Goal: Task Accomplishment & Management: Use online tool/utility

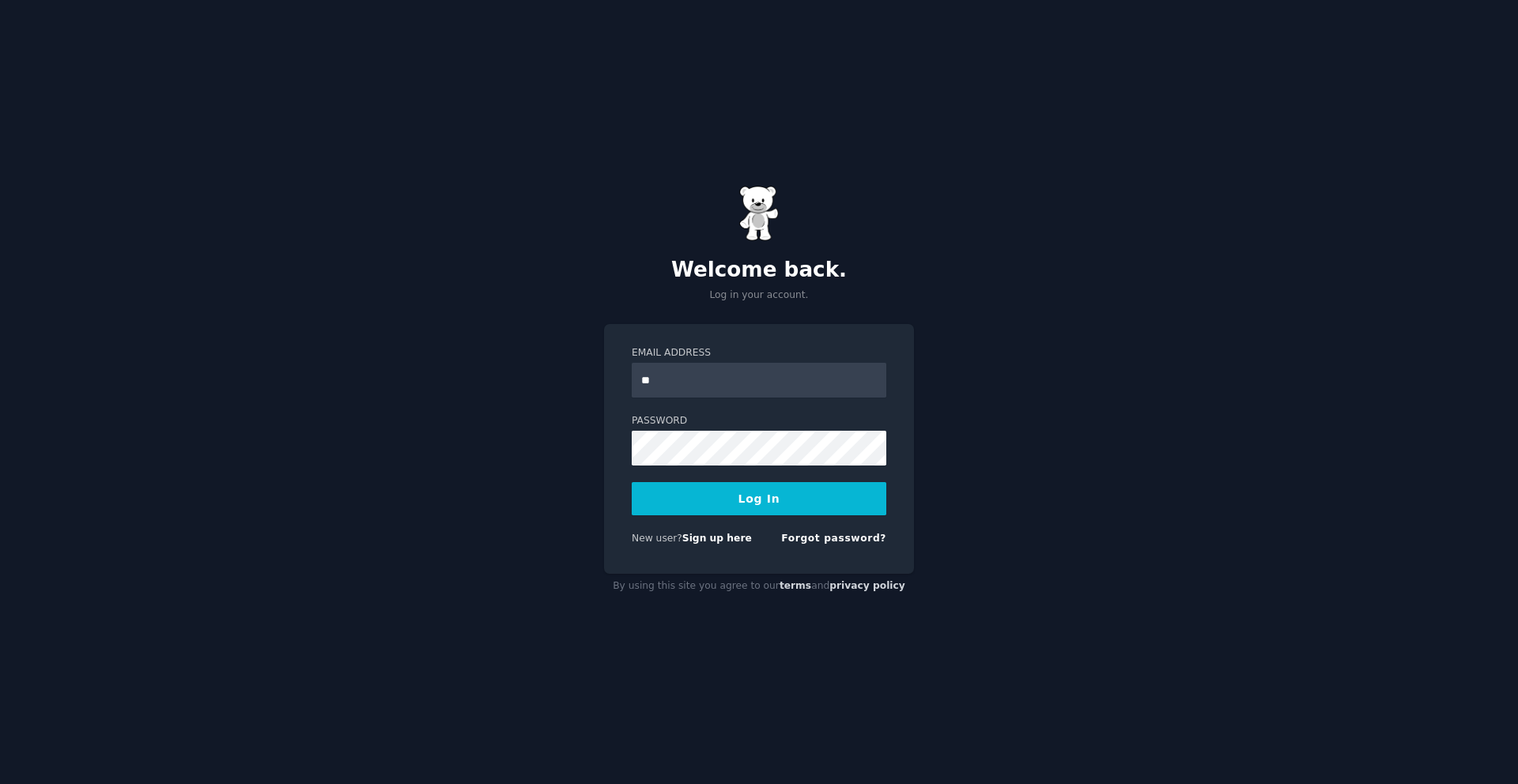
type input "**********"
click at [777, 503] on button "Log In" at bounding box center [758, 499] width 254 height 34
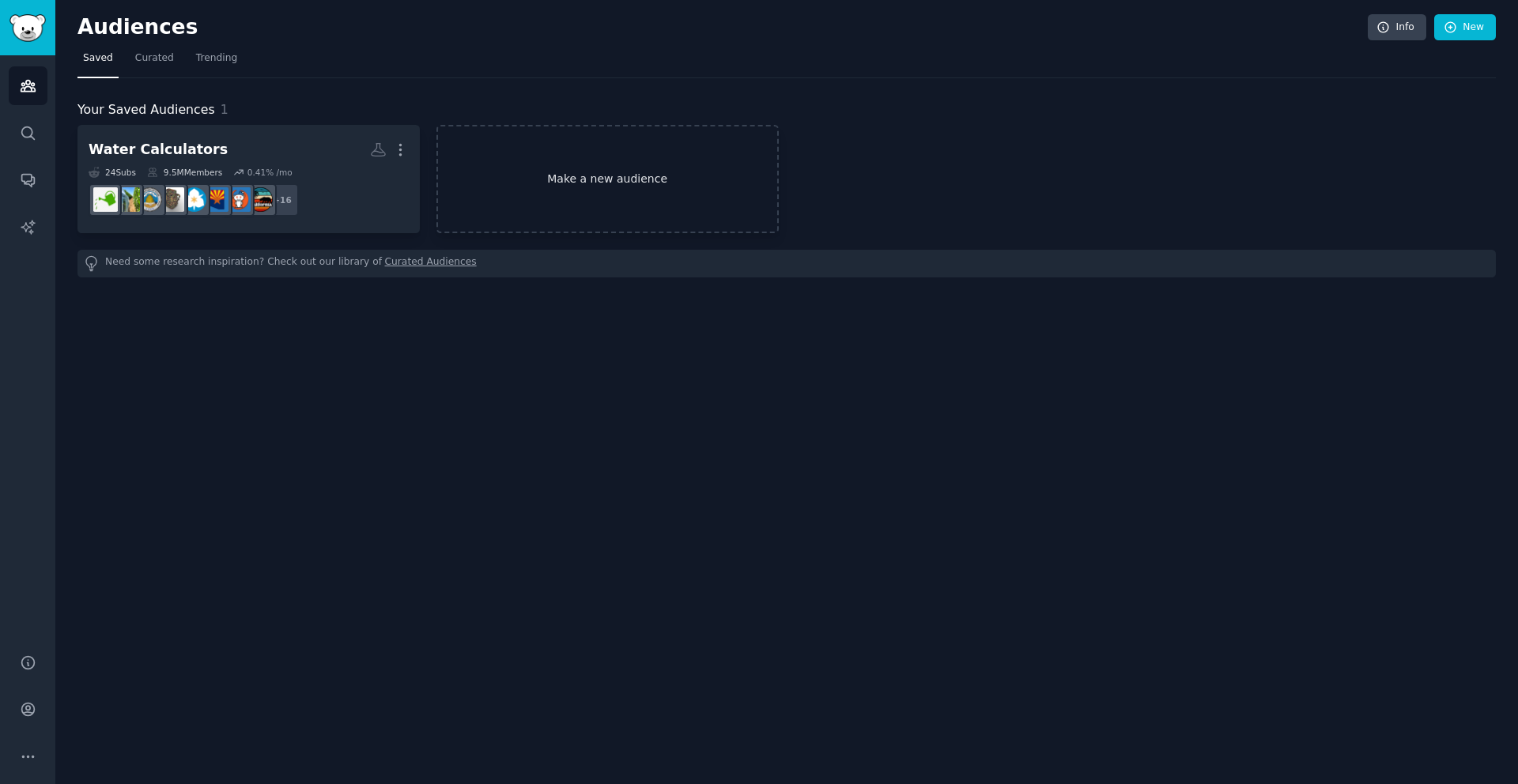
click at [604, 183] on link "Make a new audience" at bounding box center [608, 179] width 343 height 108
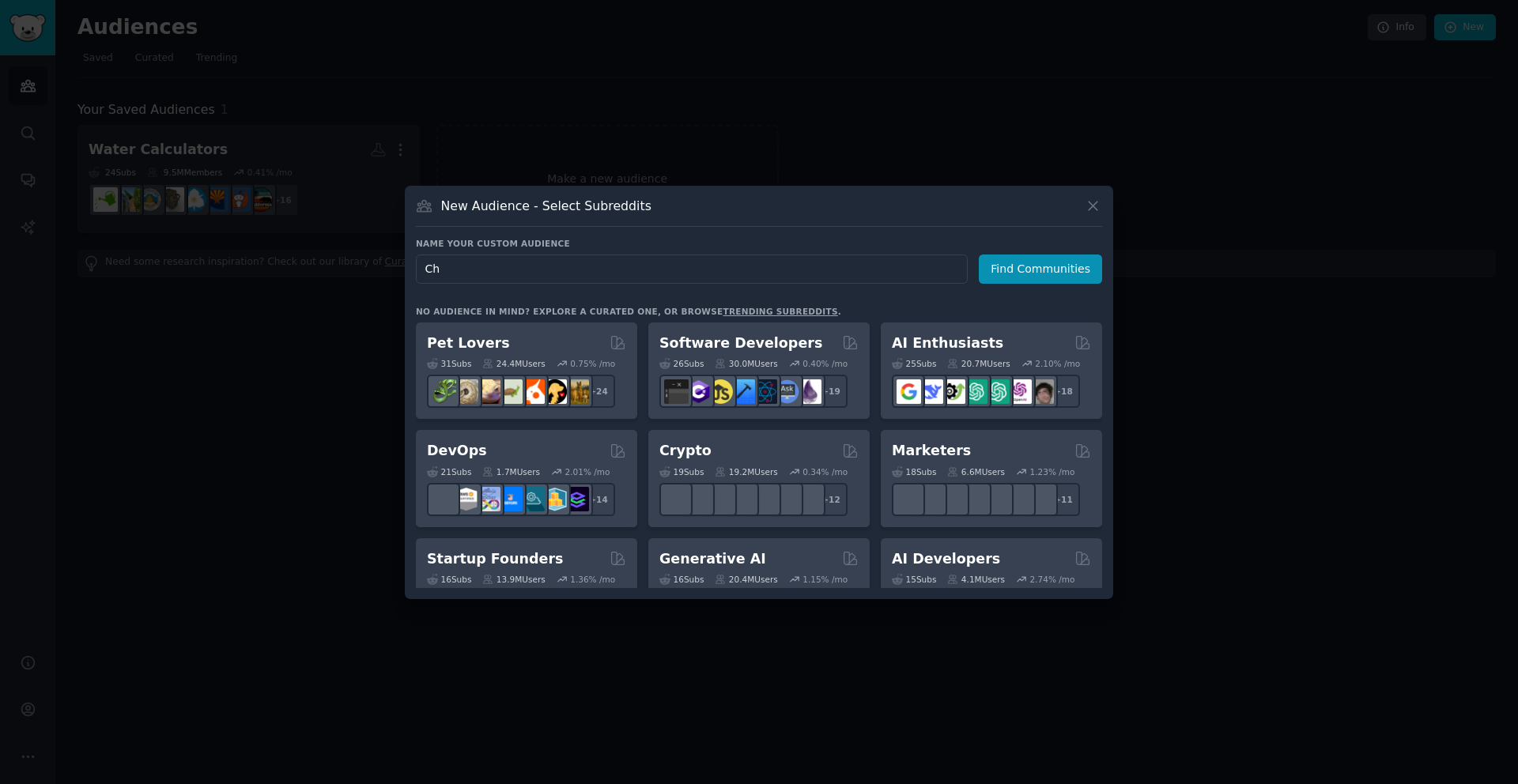
type input "C"
click at [455, 269] on input "ExtraSpaceCheddar" at bounding box center [691, 269] width 552 height 29
click at [453, 269] on input "ExtraSpaceCheddar" at bounding box center [691, 269] width 552 height 29
click at [486, 268] on input "Extra SpaceCheddar" at bounding box center [691, 269] width 552 height 29
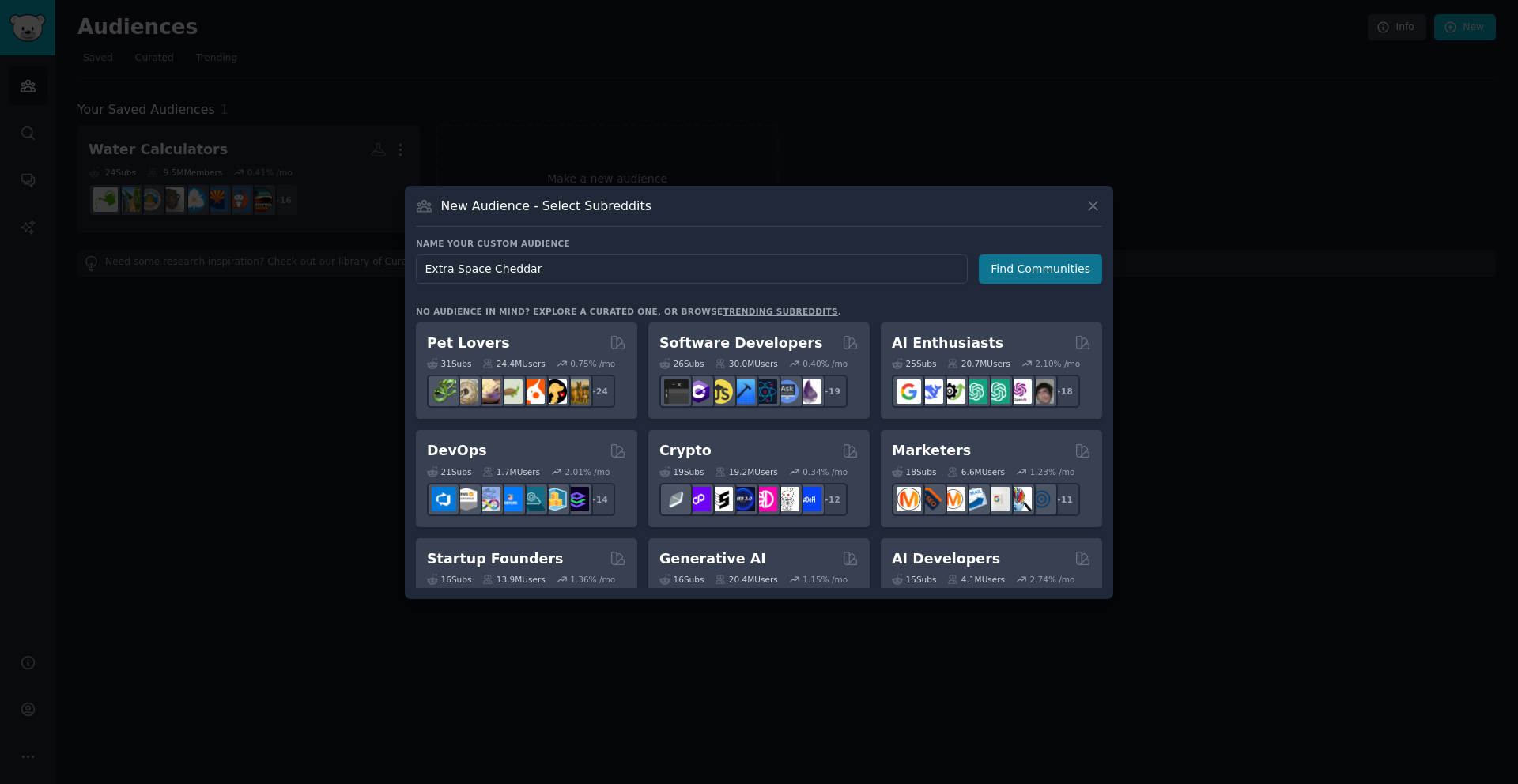
type input "Extra Space Cheddar"
click at [1035, 269] on button "Find Communities" at bounding box center [1040, 269] width 123 height 29
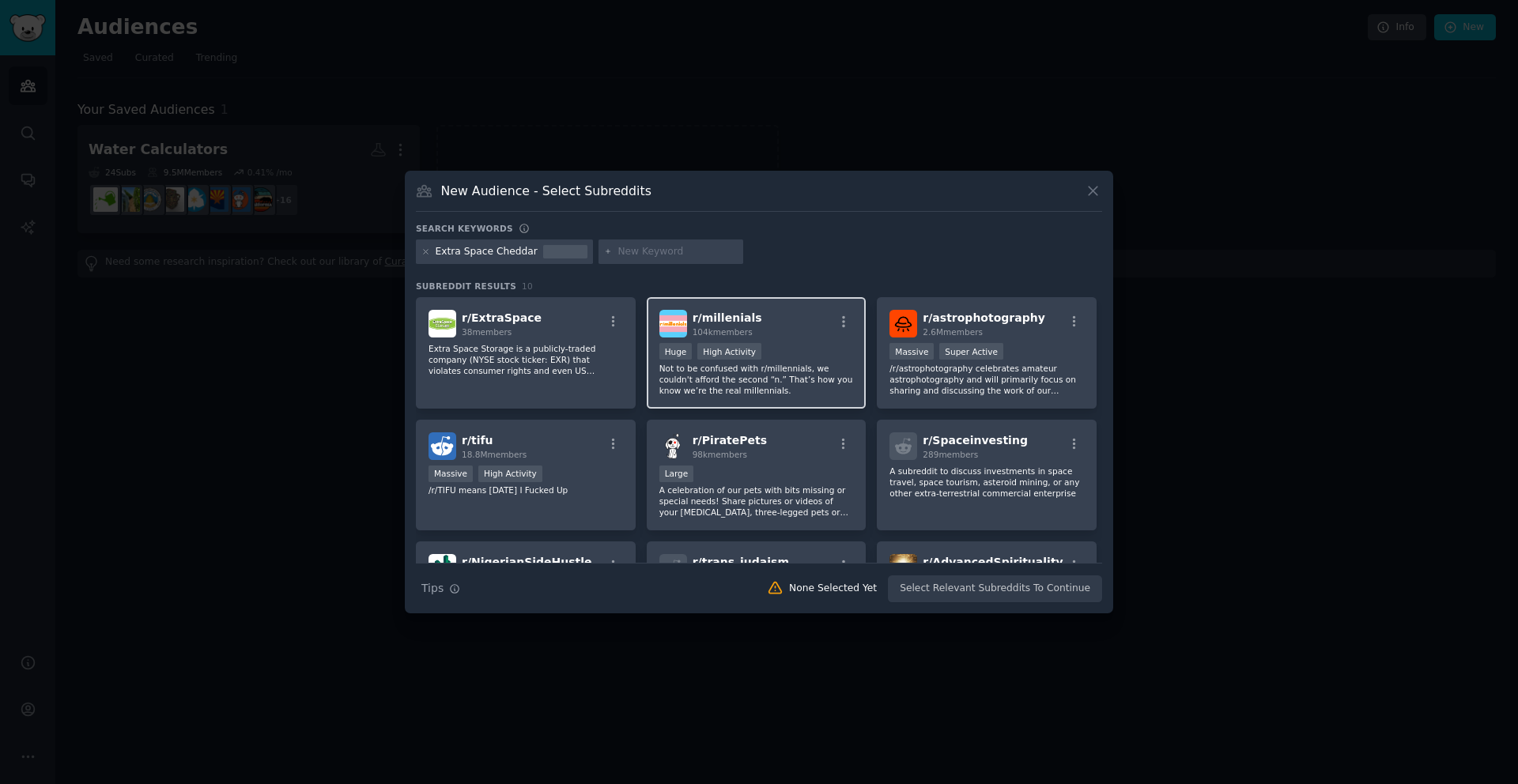
click at [825, 337] on div "r/ millenials 104k members" at bounding box center [756, 323] width 195 height 28
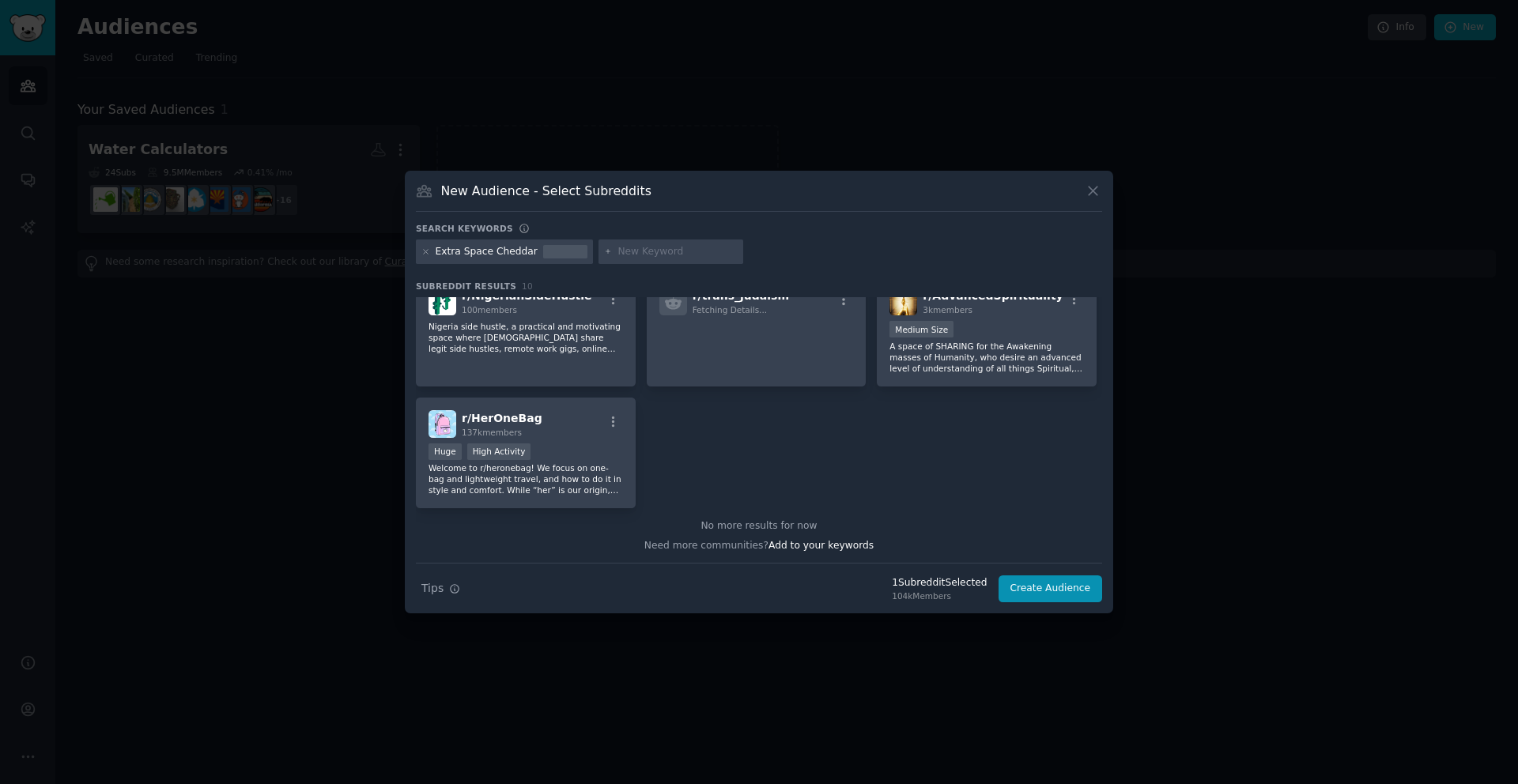
scroll to position [267, 0]
click at [631, 251] on input "text" at bounding box center [678, 252] width 120 height 14
type input "AirBnB"
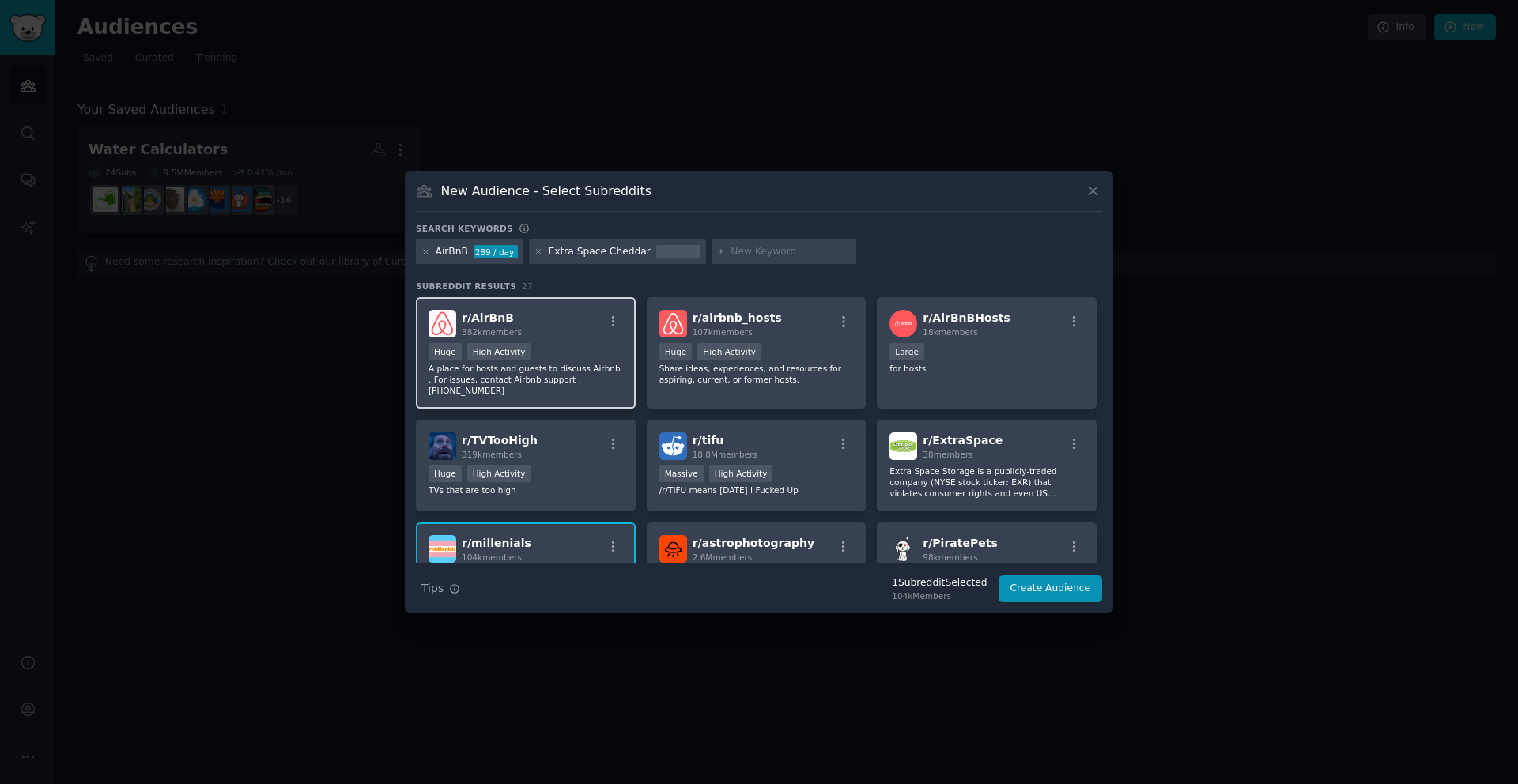
click at [586, 327] on div "r/ AirBnB 382k members" at bounding box center [526, 323] width 195 height 28
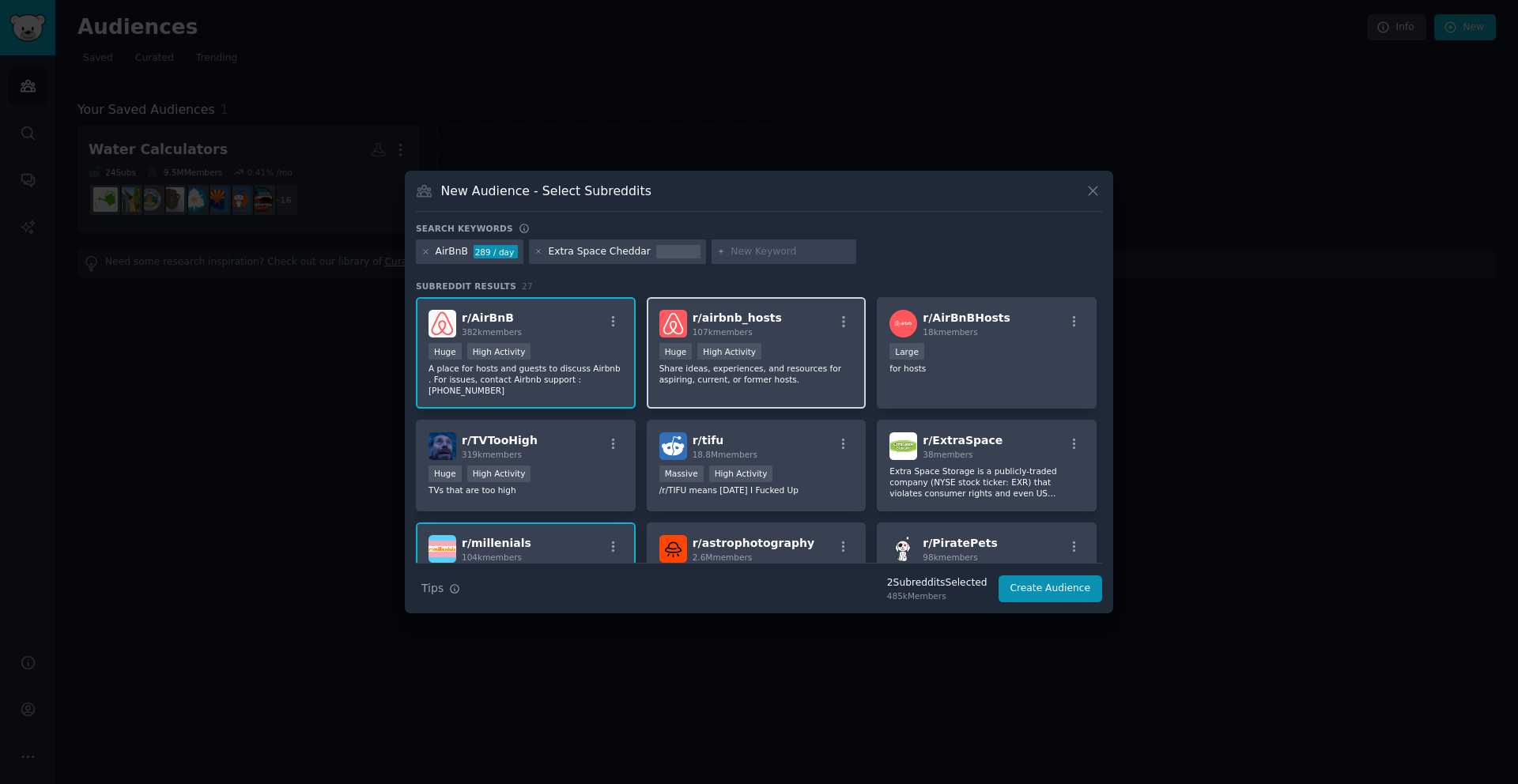
click at [808, 325] on div "r/ airbnb_hosts 107k members" at bounding box center [756, 323] width 195 height 28
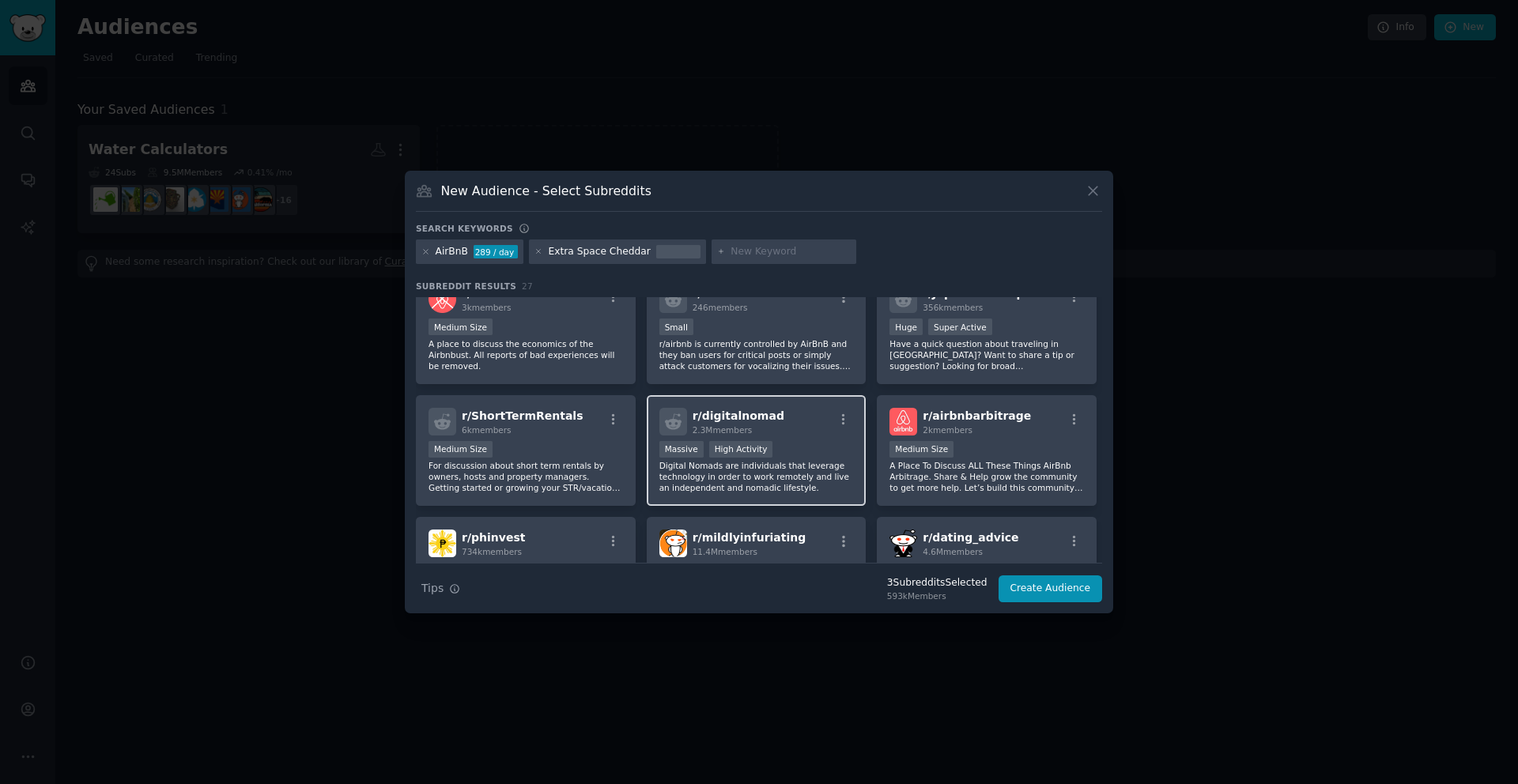
scroll to position [721, 0]
click at [782, 467] on p "Digital Nomads are individuals that leverage technology in order to work remote…" at bounding box center [756, 474] width 195 height 34
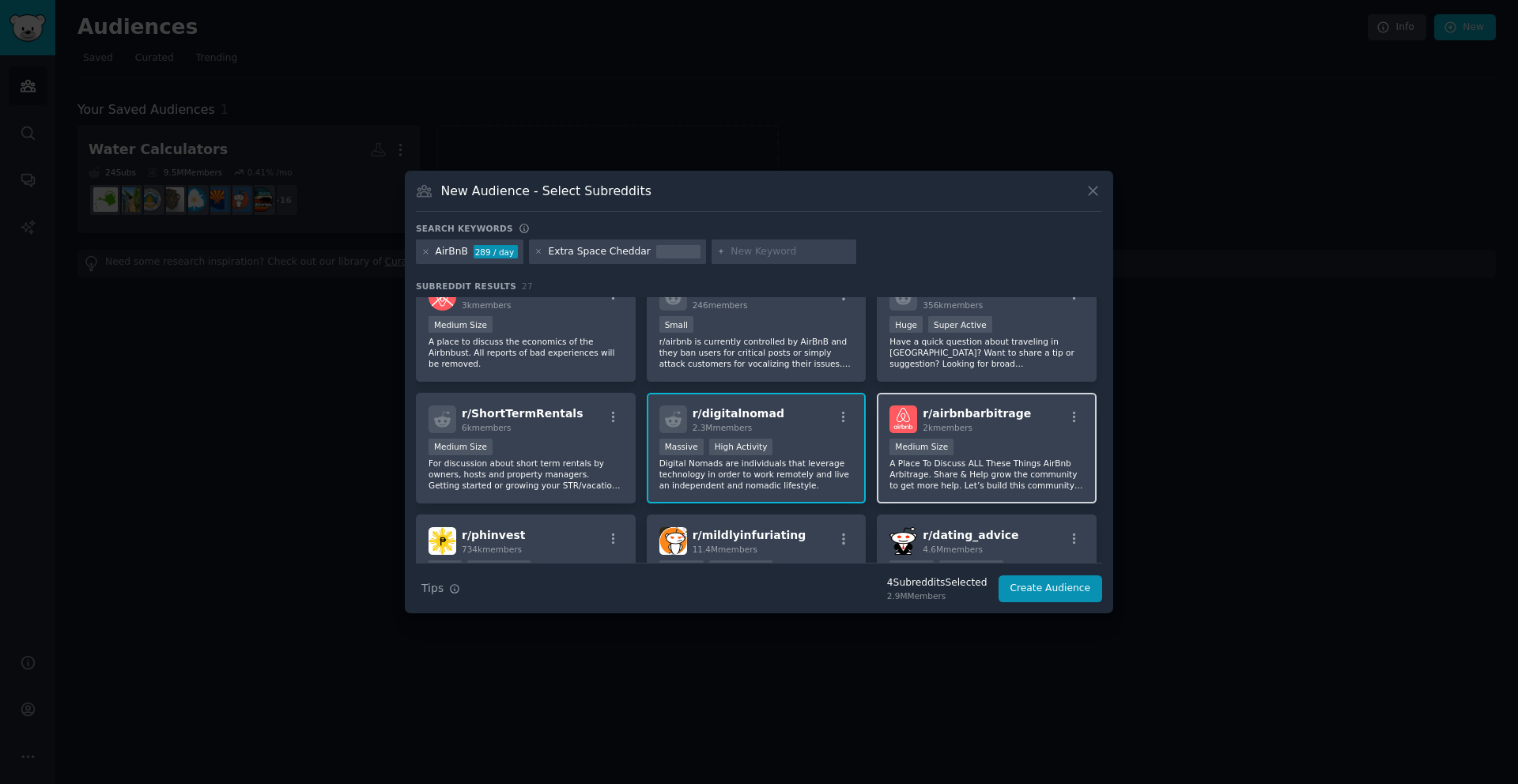
click at [1010, 461] on p "A Place To Discuss ALL These Things AirBnb Arbitrage. Share & Help grow the com…" at bounding box center [987, 474] width 195 height 34
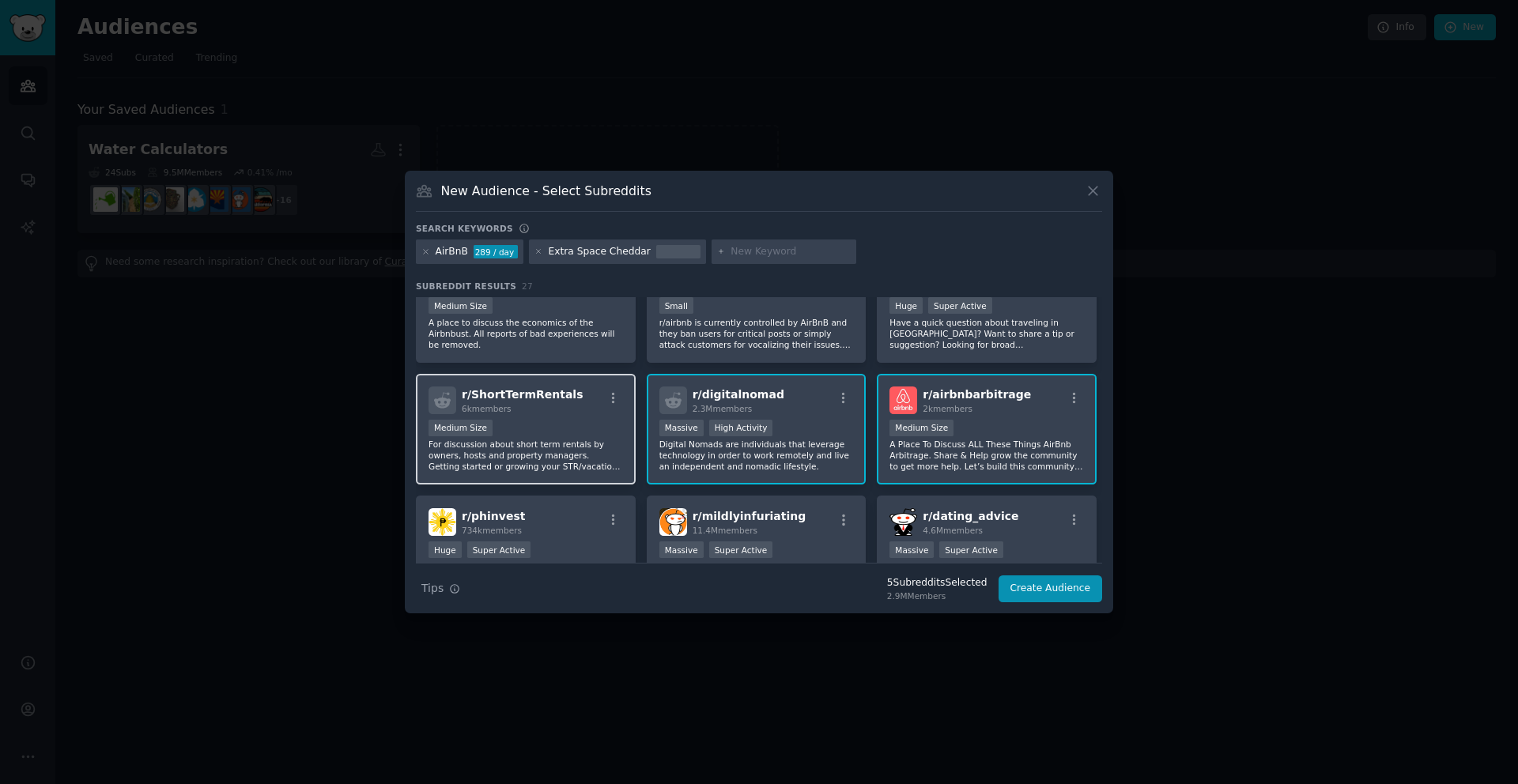
scroll to position [743, 0]
click at [584, 455] on p "For discussion about short term rentals by owners, hosts and property managers.…" at bounding box center [526, 452] width 195 height 34
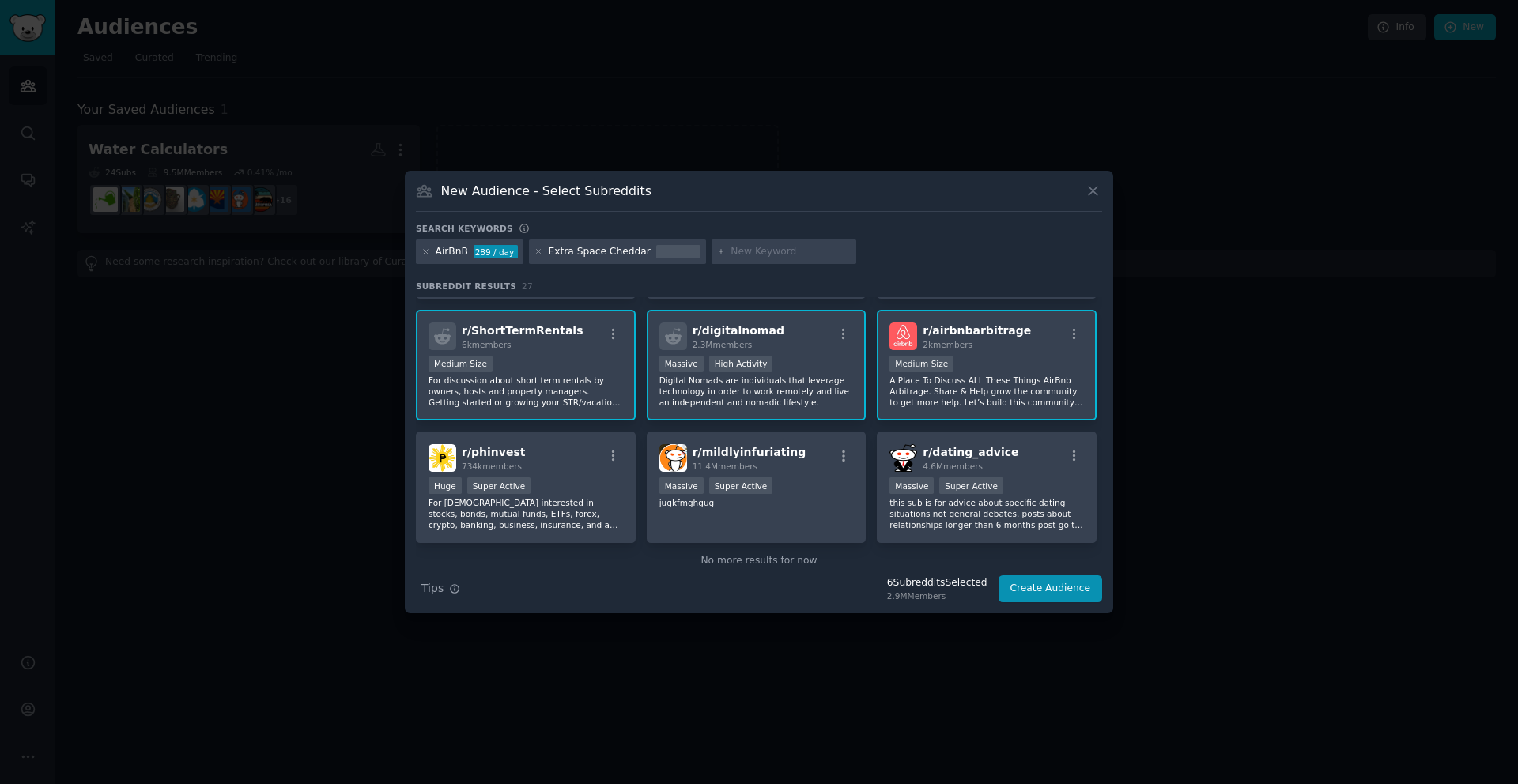
scroll to position [839, 0]
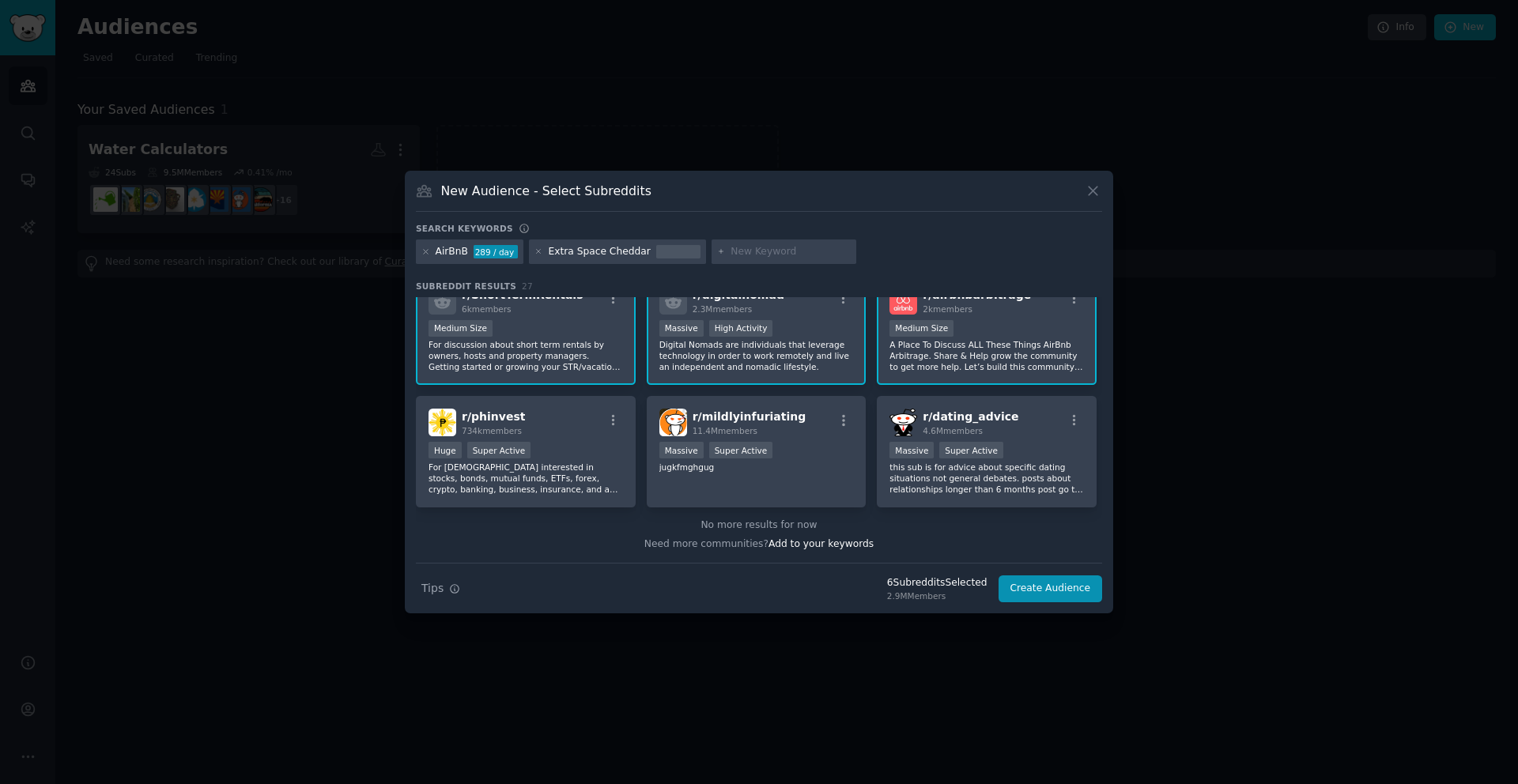
click at [744, 251] on input "text" at bounding box center [790, 252] width 120 height 14
type input "landlord"
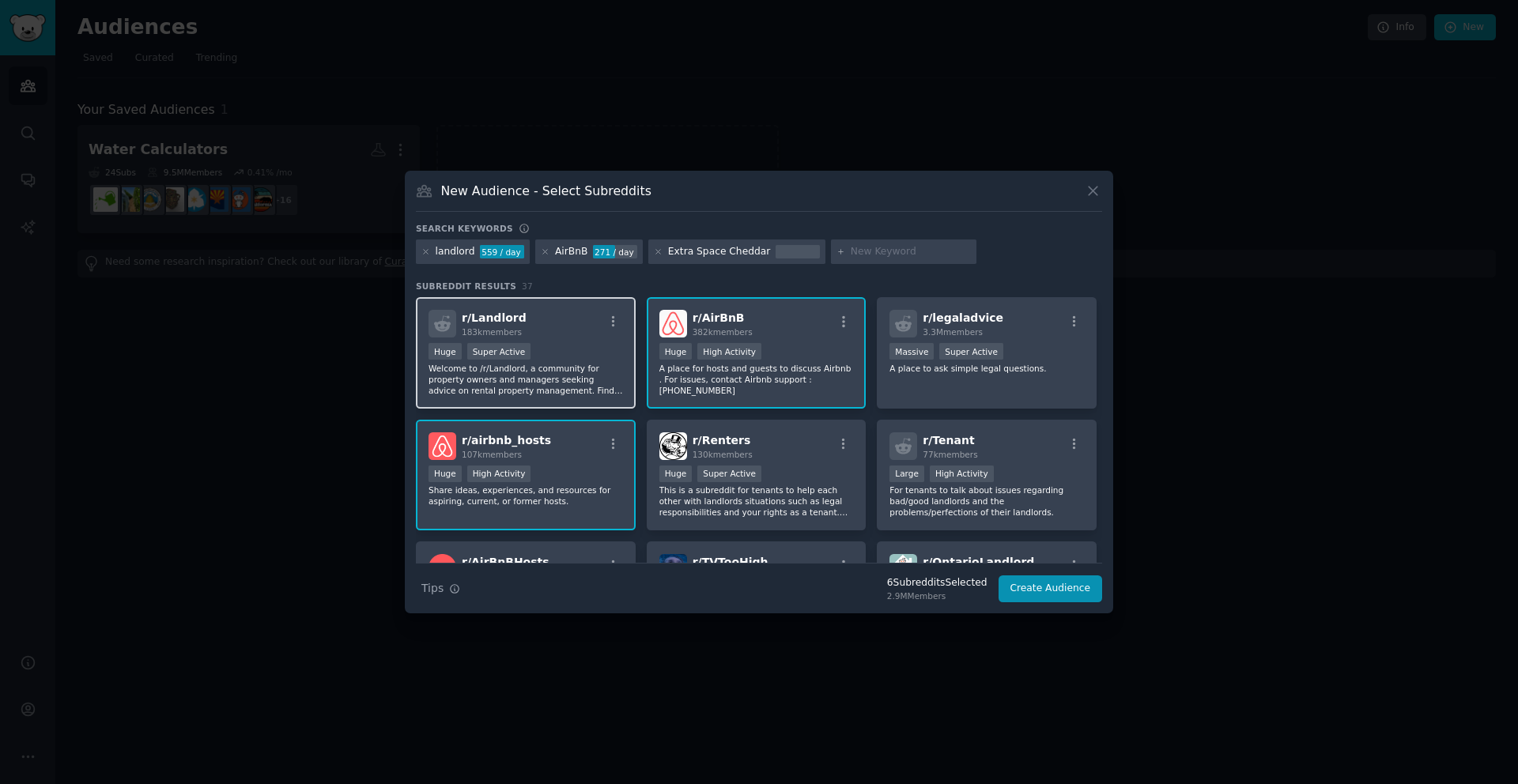
click at [575, 387] on p "Welcome to /r/Landlord, a community for property owners and managers seeking ad…" at bounding box center [526, 379] width 195 height 34
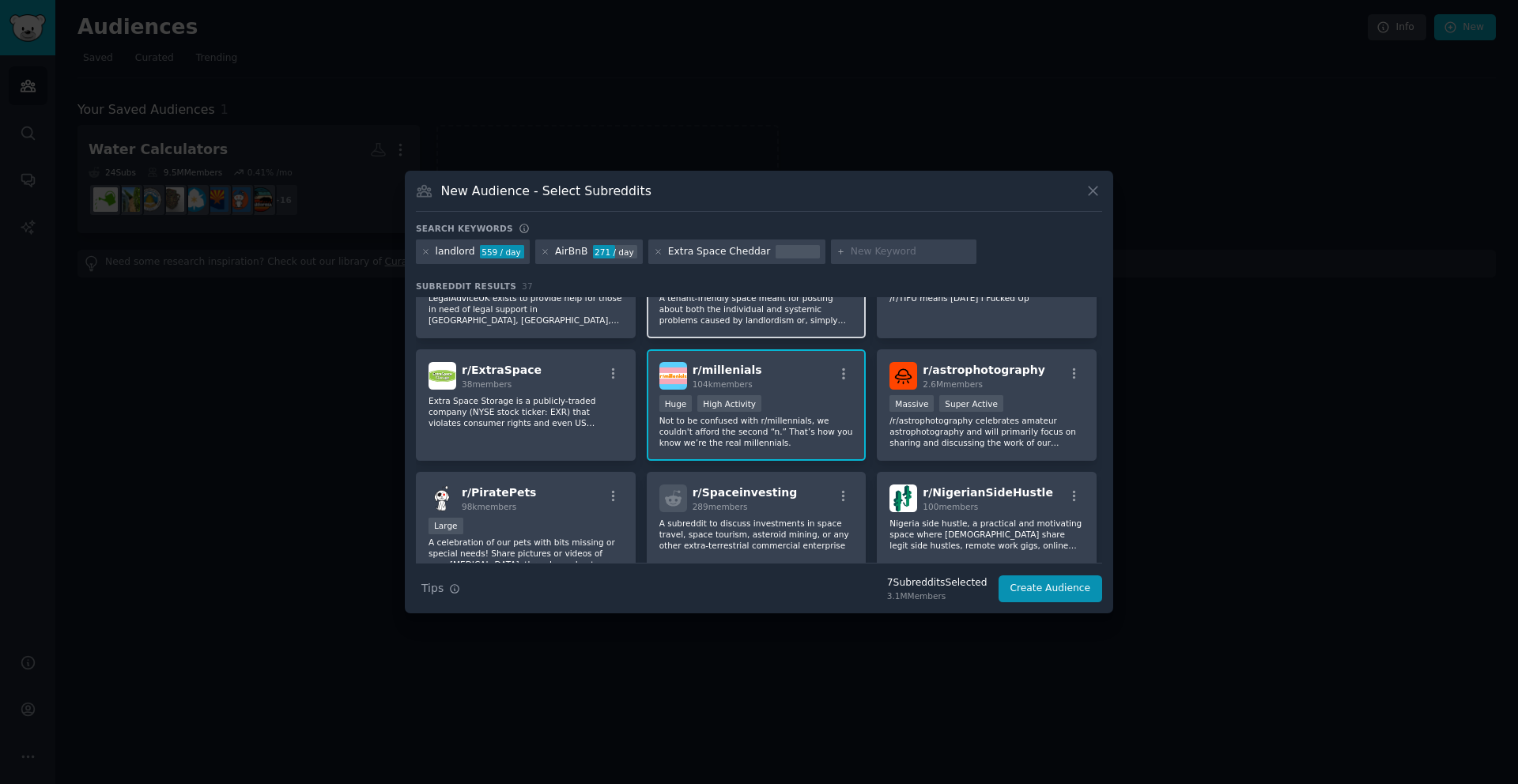
scroll to position [465, 0]
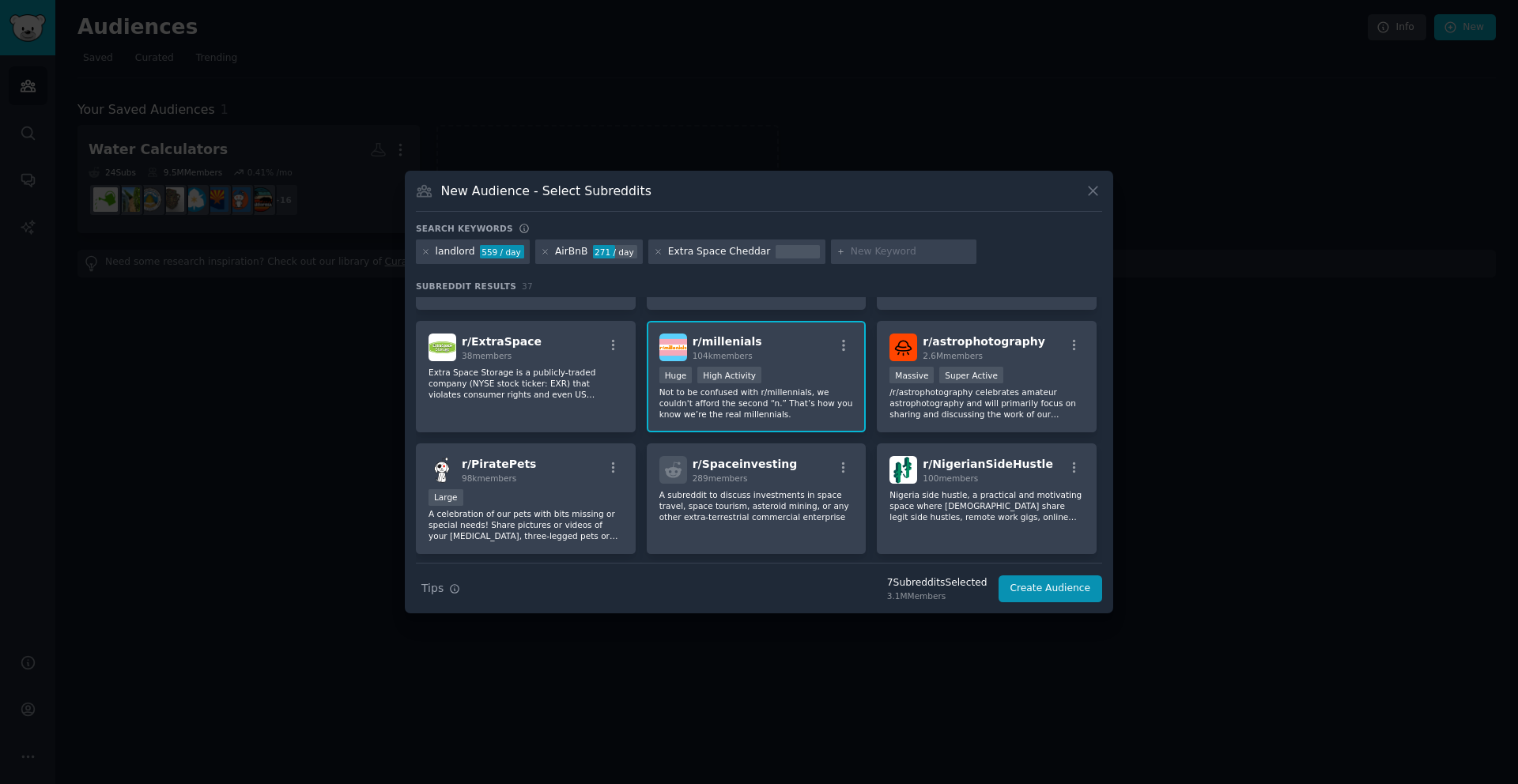
click at [872, 252] on input "text" at bounding box center [910, 252] width 120 height 14
type input "e"
type input "realestateinvesting"
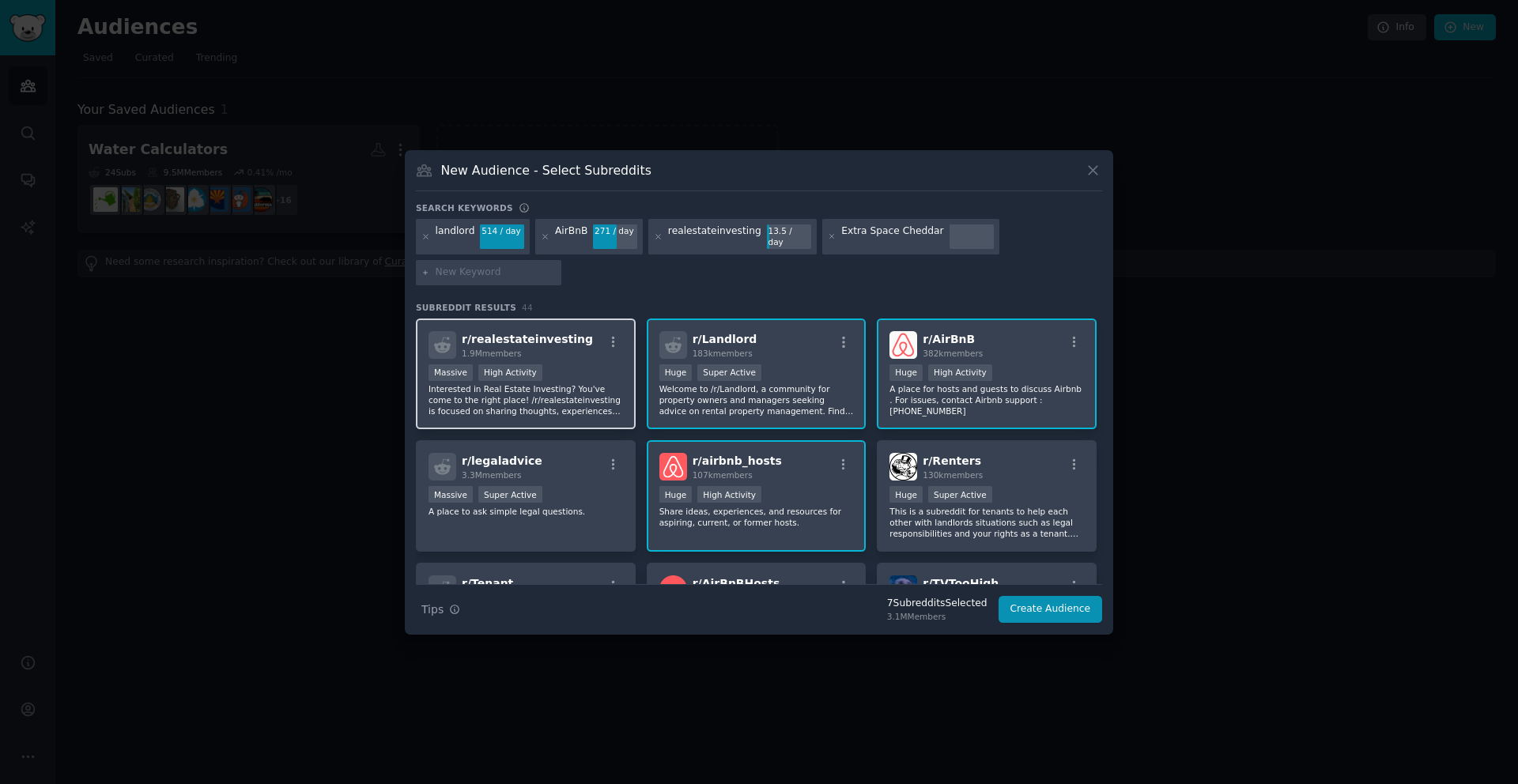
click at [584, 388] on p "Interested in Real Estate Investing? You've come to the right place! /r/realest…" at bounding box center [526, 400] width 195 height 34
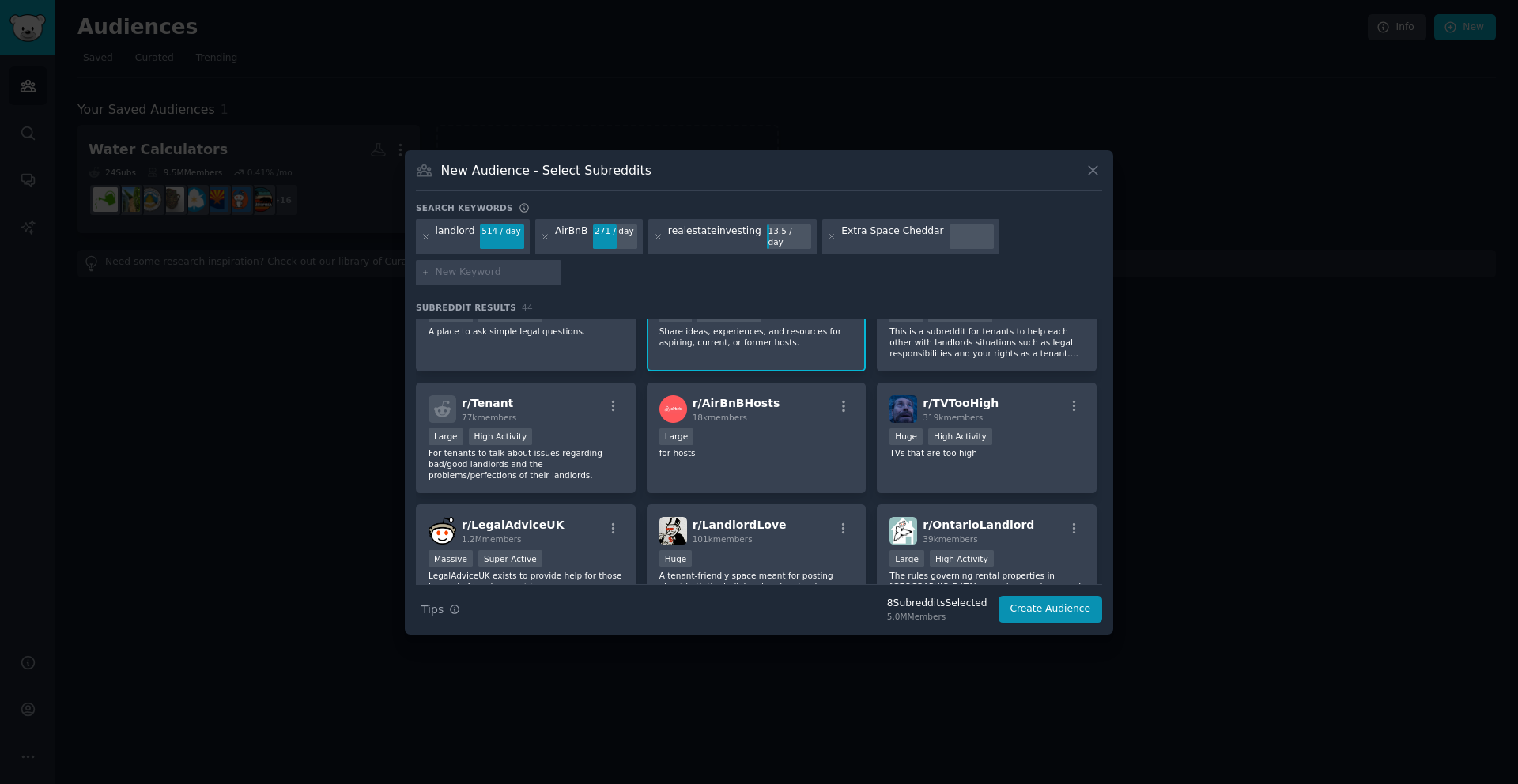
scroll to position [183, 0]
click at [791, 416] on div "r/ AirBnBHosts 18k members Large for hosts" at bounding box center [756, 435] width 220 height 112
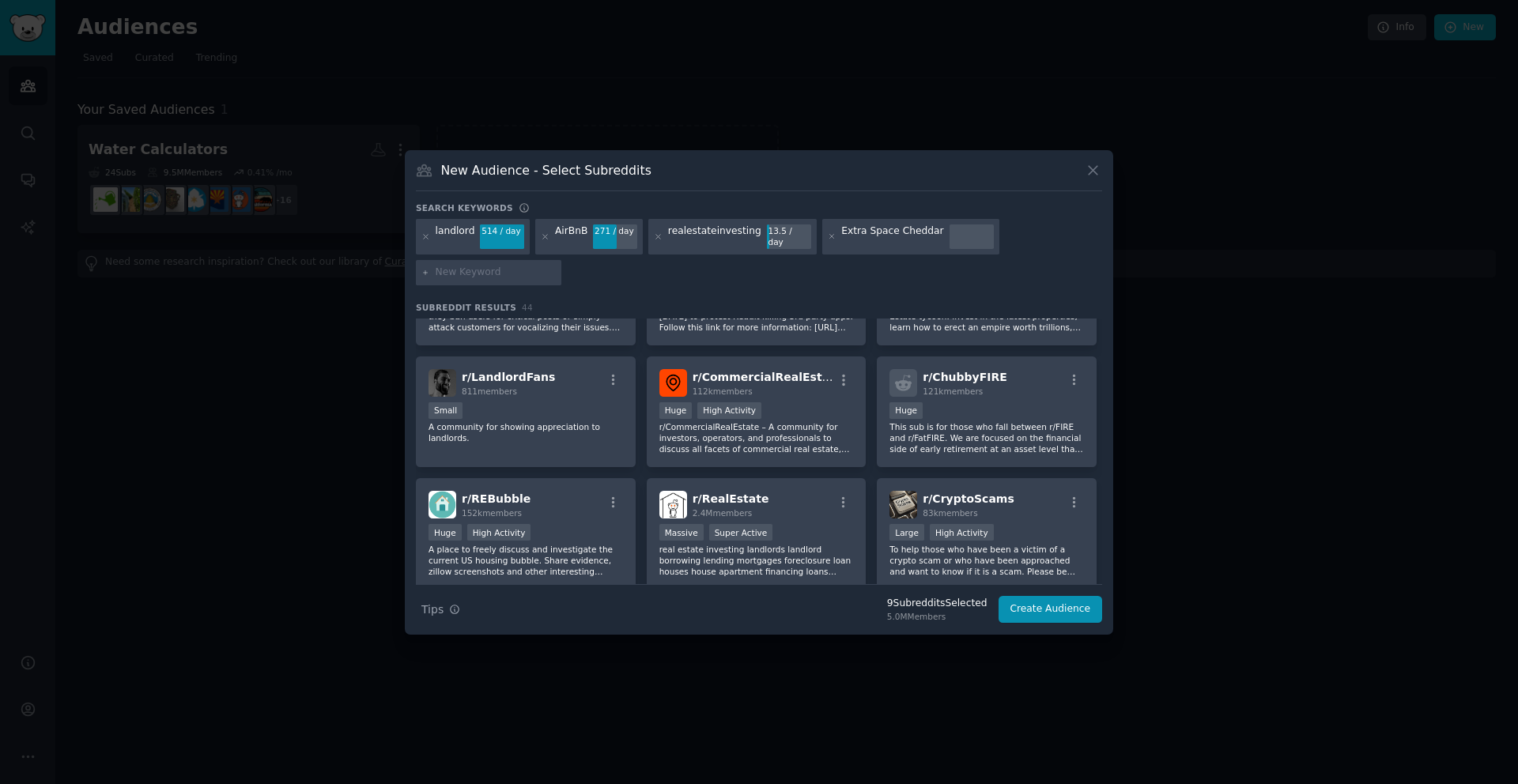
scroll to position [1187, 0]
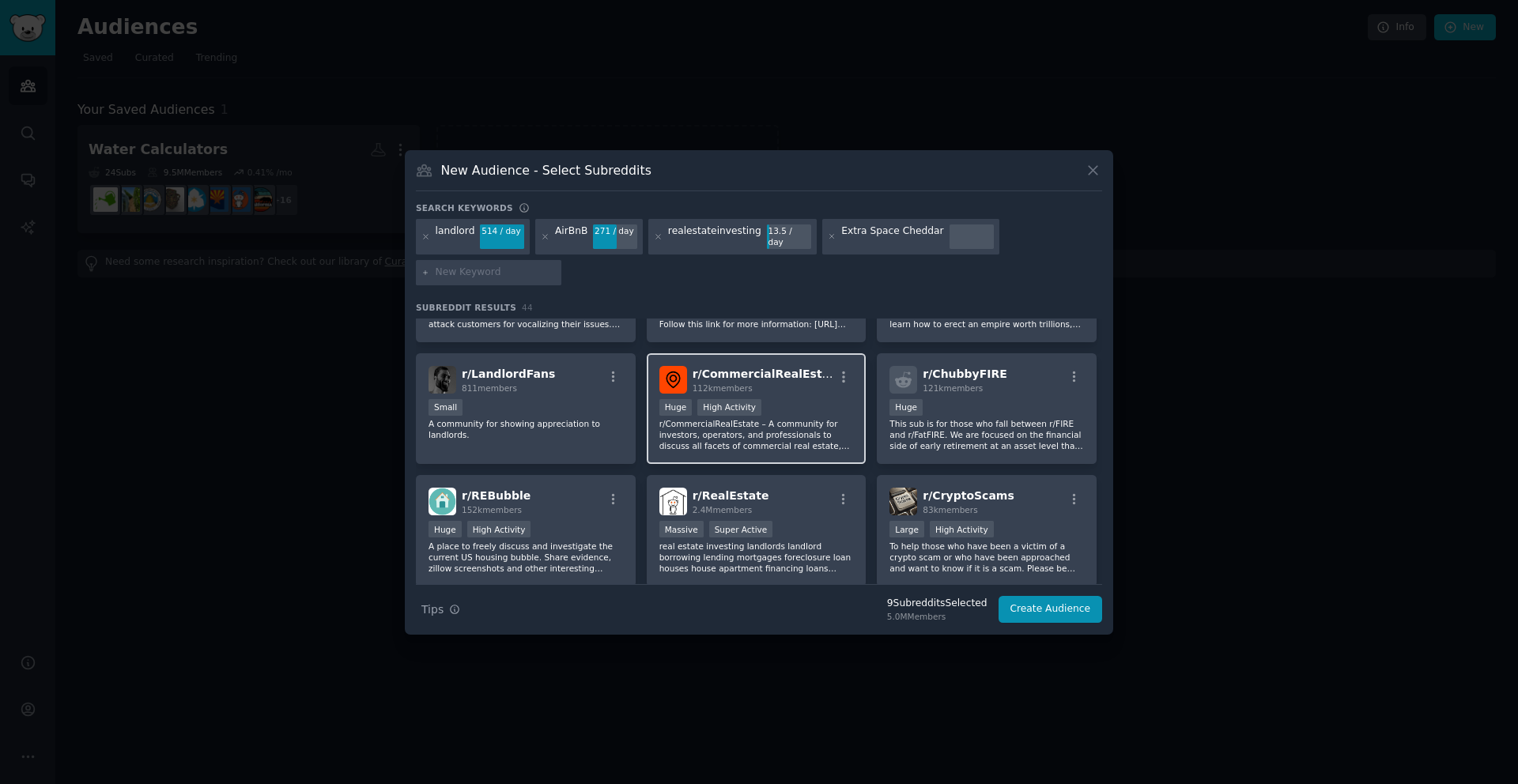
click at [766, 410] on div "Huge High Activity" at bounding box center [756, 410] width 195 height 20
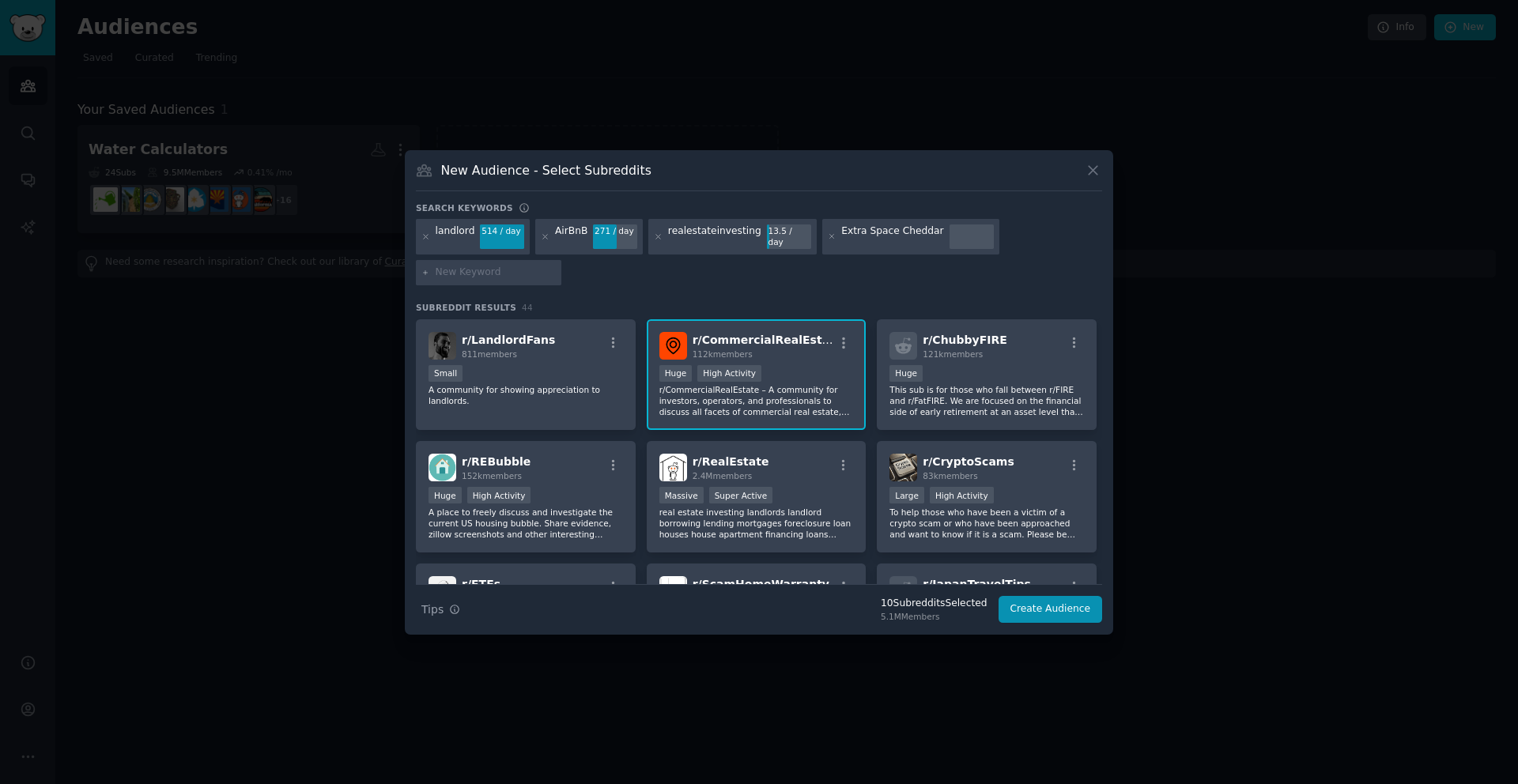
scroll to position [1224, 0]
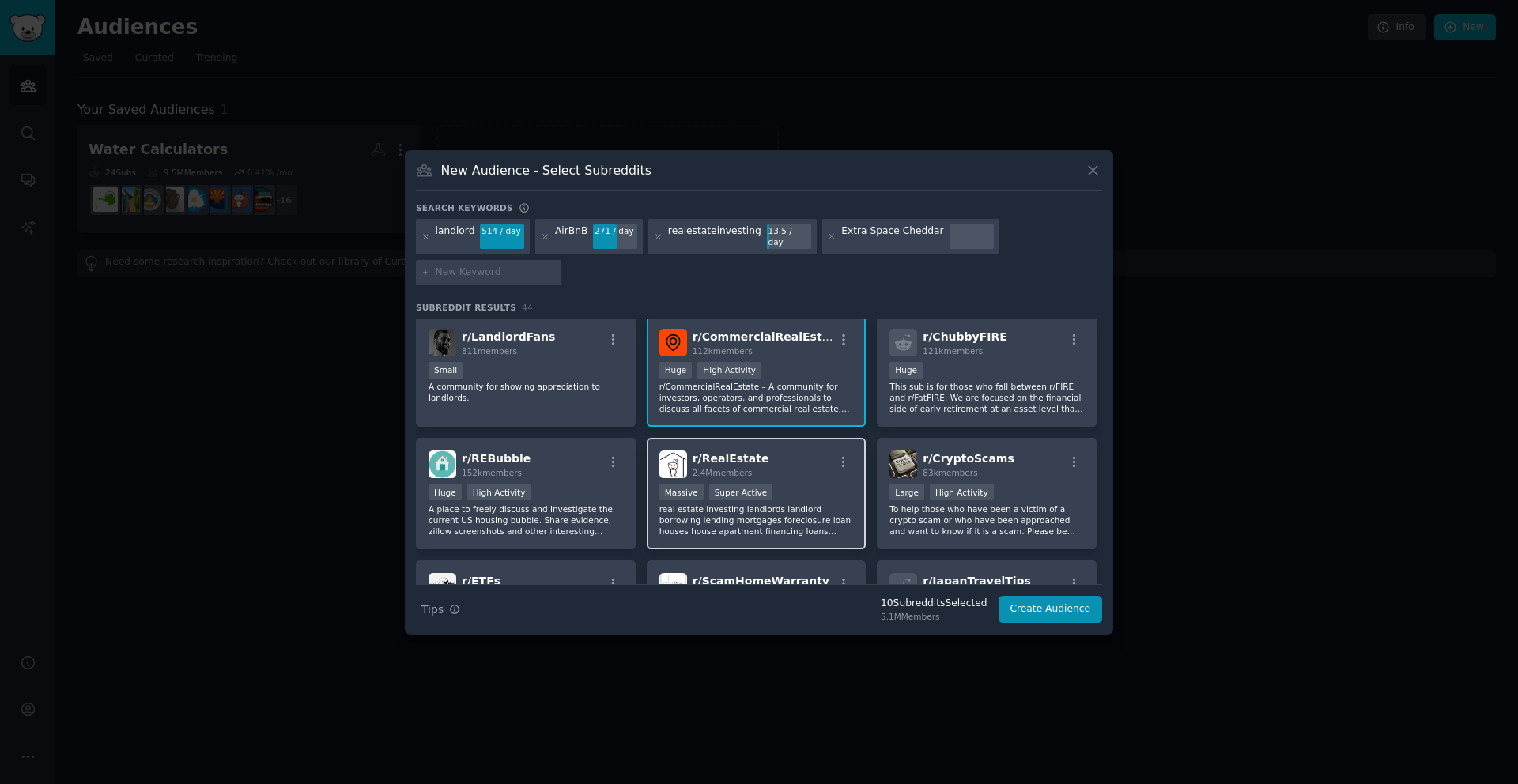
click at [793, 515] on p "real estate investing landlords landlord borrowing lending mortgages foreclosur…" at bounding box center [756, 520] width 195 height 34
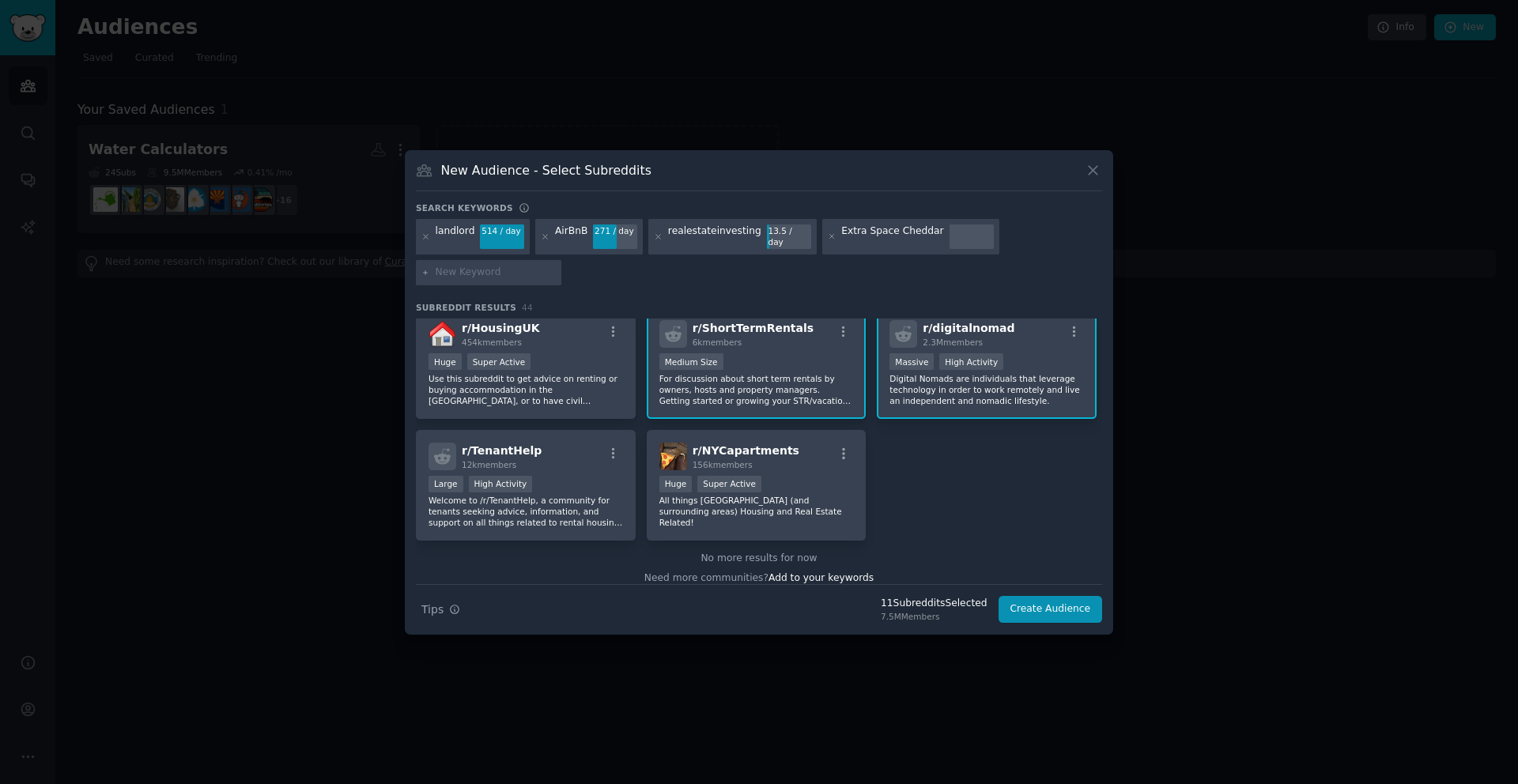
scroll to position [1610, 0]
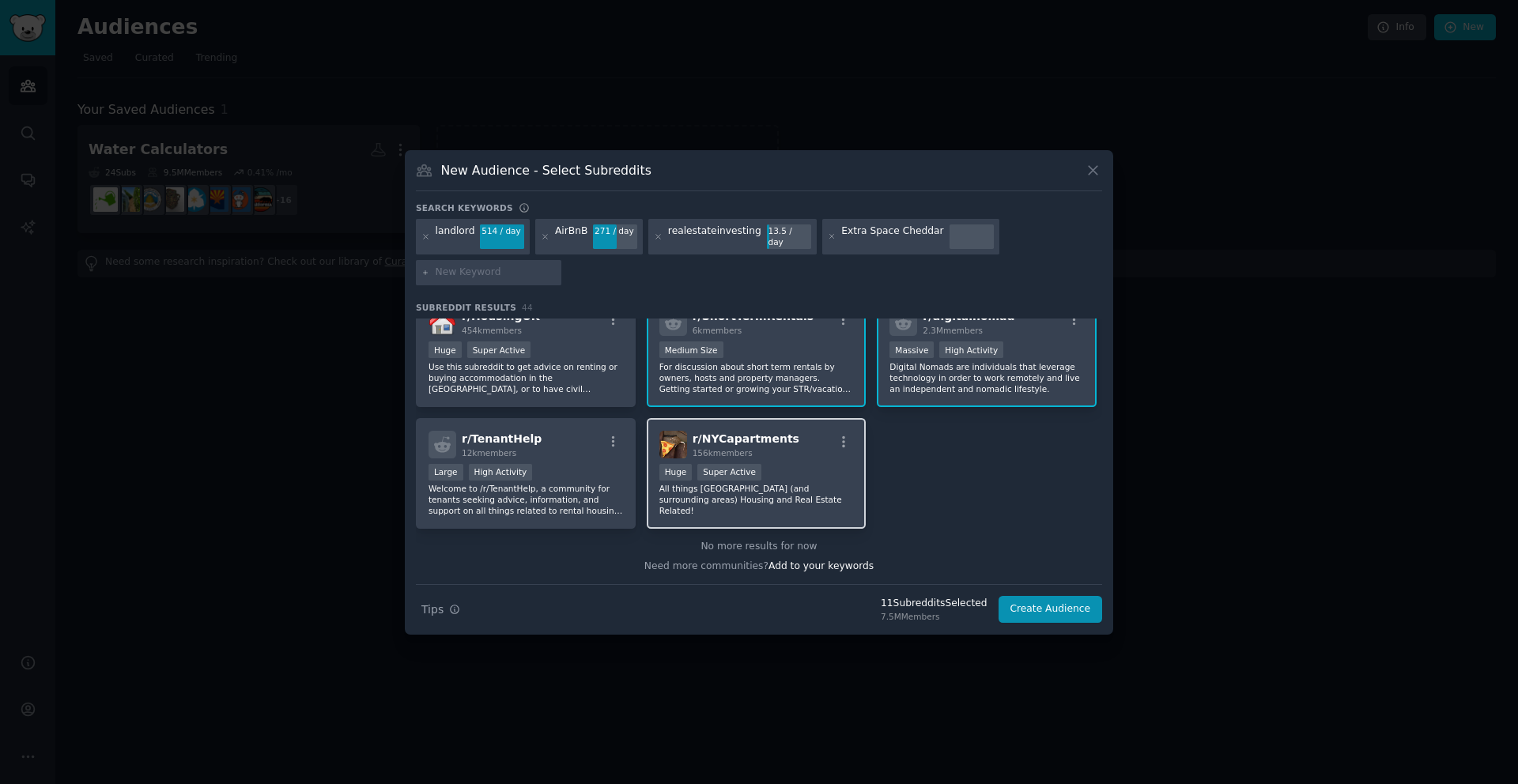
click at [794, 497] on p "All things [GEOGRAPHIC_DATA] (and surrounding areas) Housing and Real Estate Re…" at bounding box center [756, 499] width 195 height 34
click at [474, 273] on input "text" at bounding box center [495, 272] width 120 height 14
type input "storage"
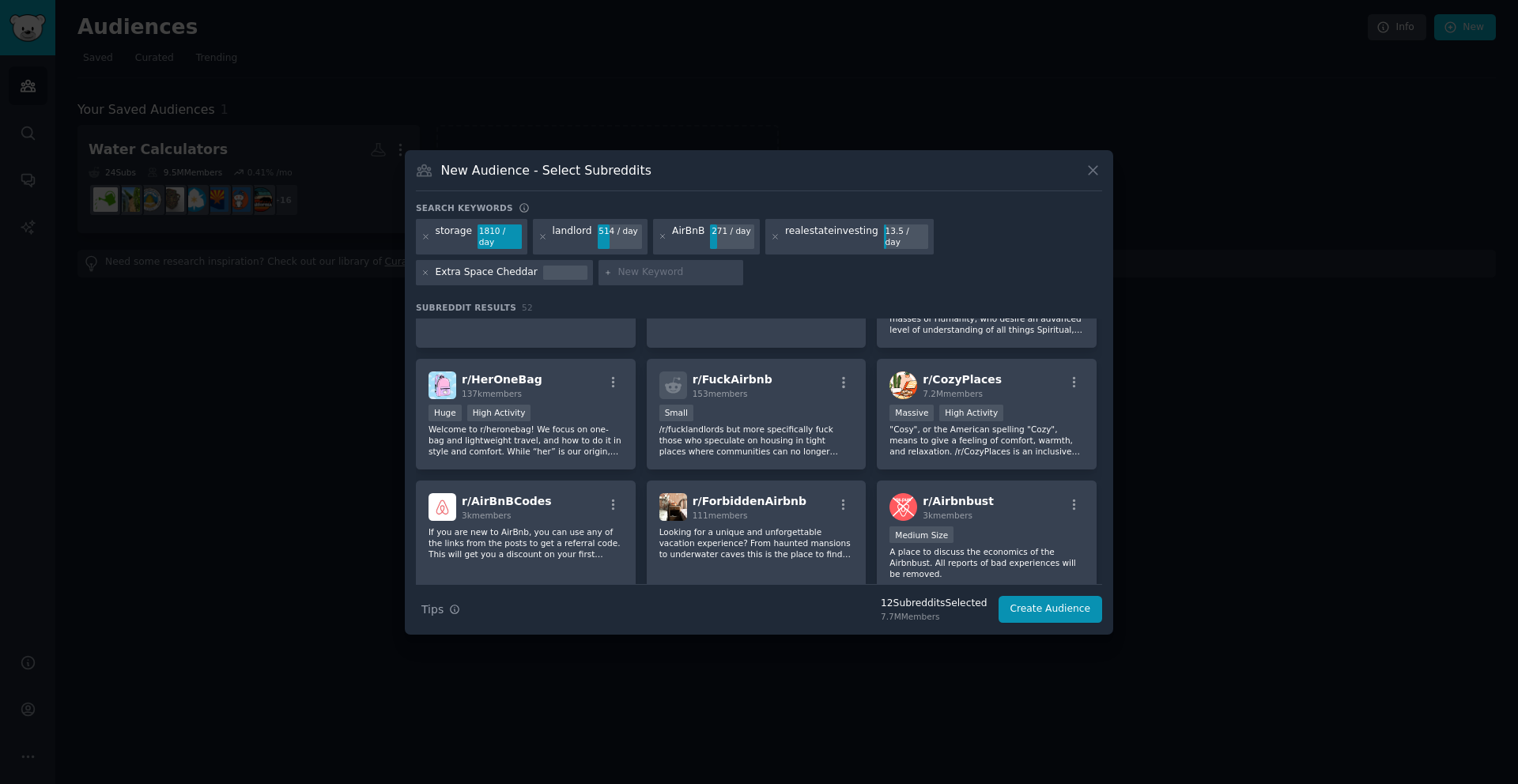
scroll to position [941, 0]
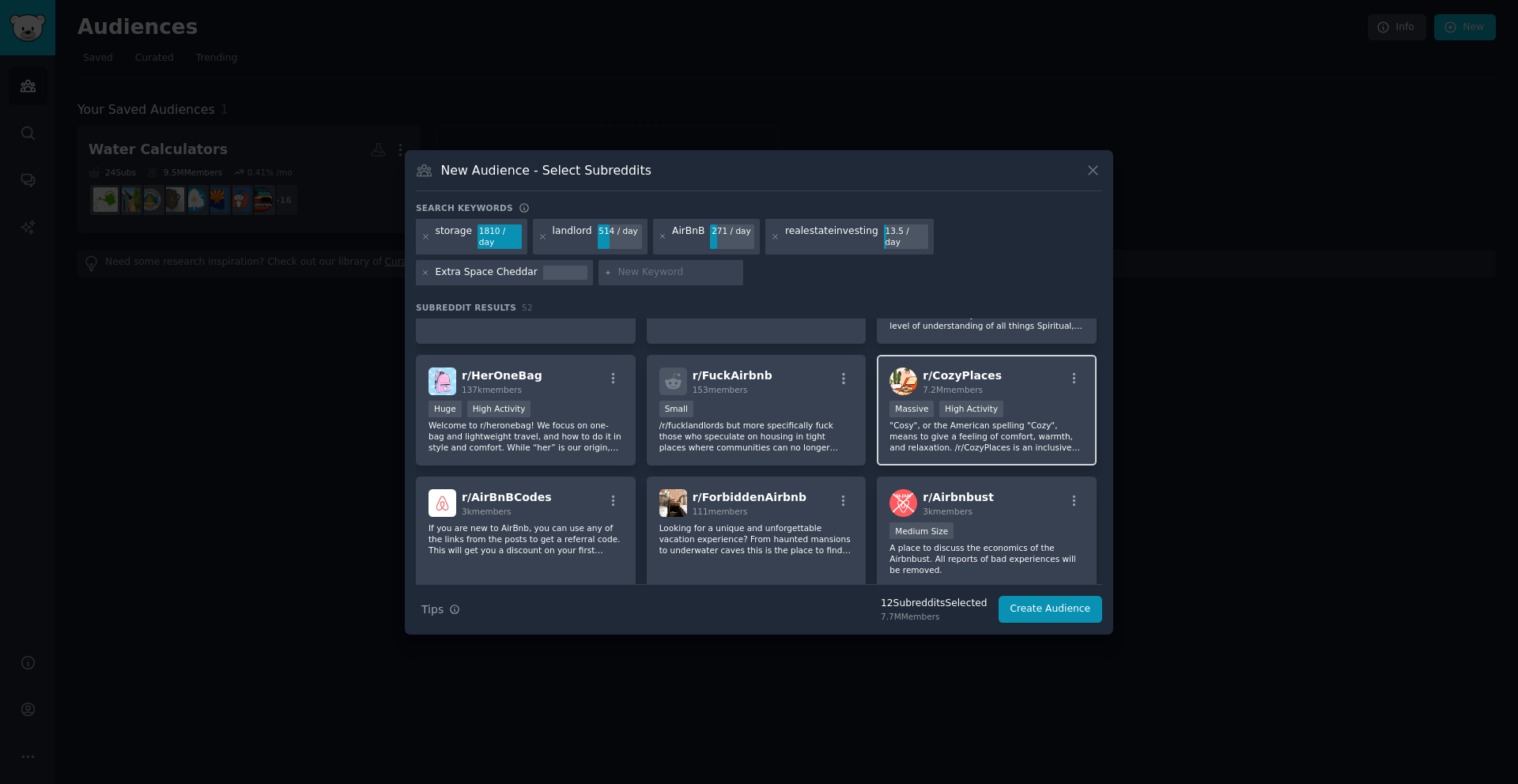
click at [988, 420] on p ""Cosy", or the American spelling "Cozy", means to give a feeling of comfort, wa…" at bounding box center [987, 436] width 195 height 34
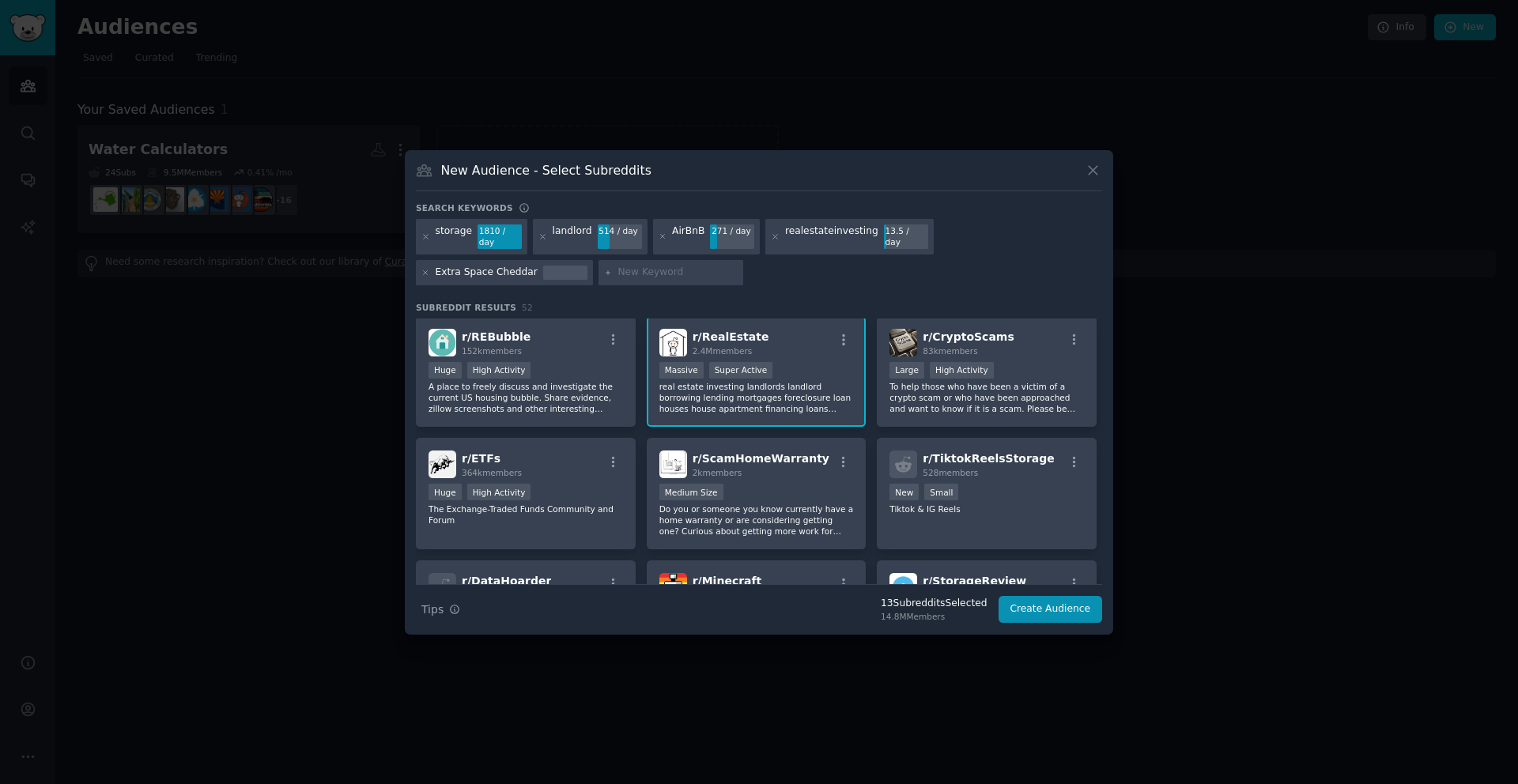
scroll to position [1471, 0]
click at [618, 273] on input "text" at bounding box center [678, 272] width 120 height 14
type input "neighbor"
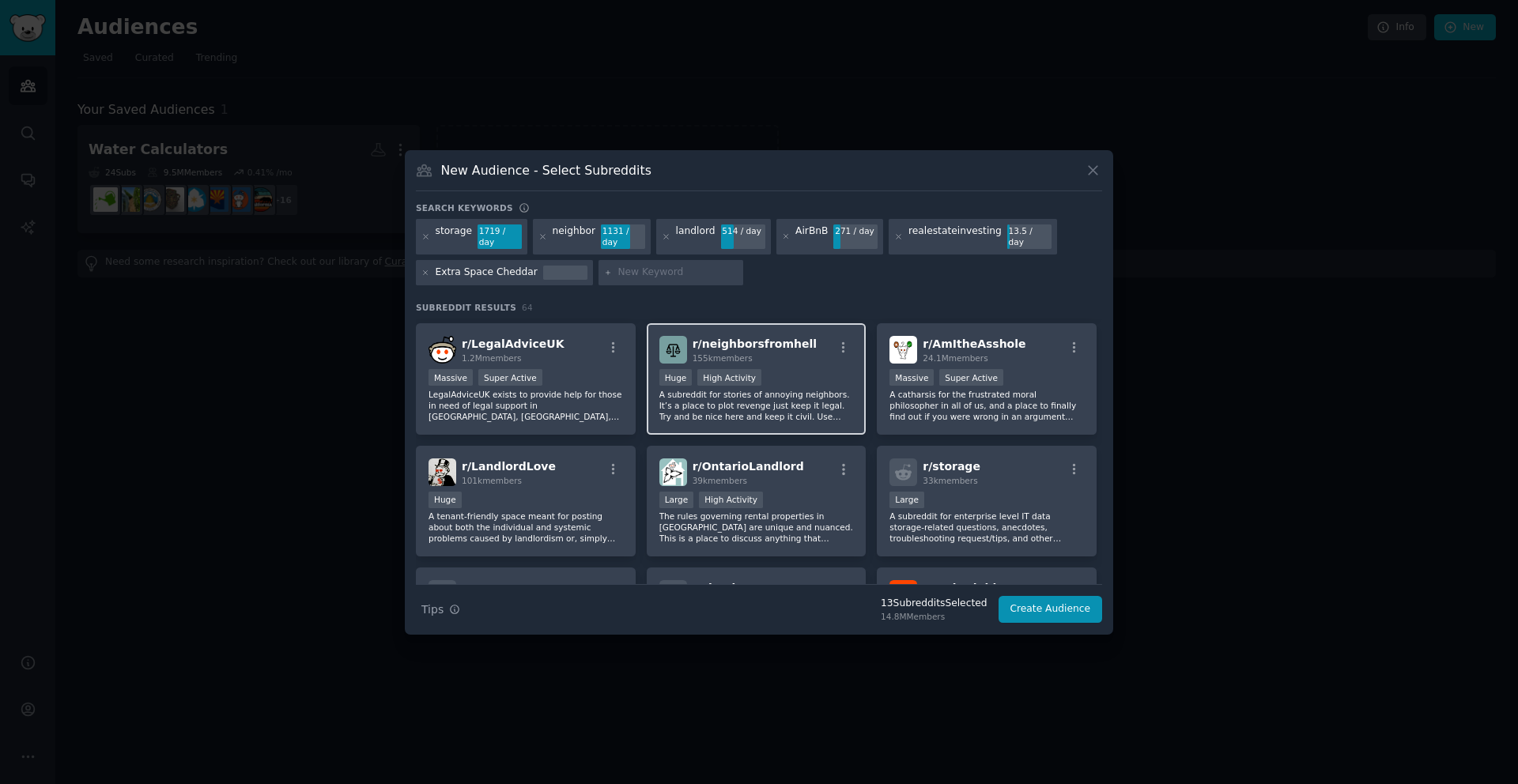
scroll to position [295, 0]
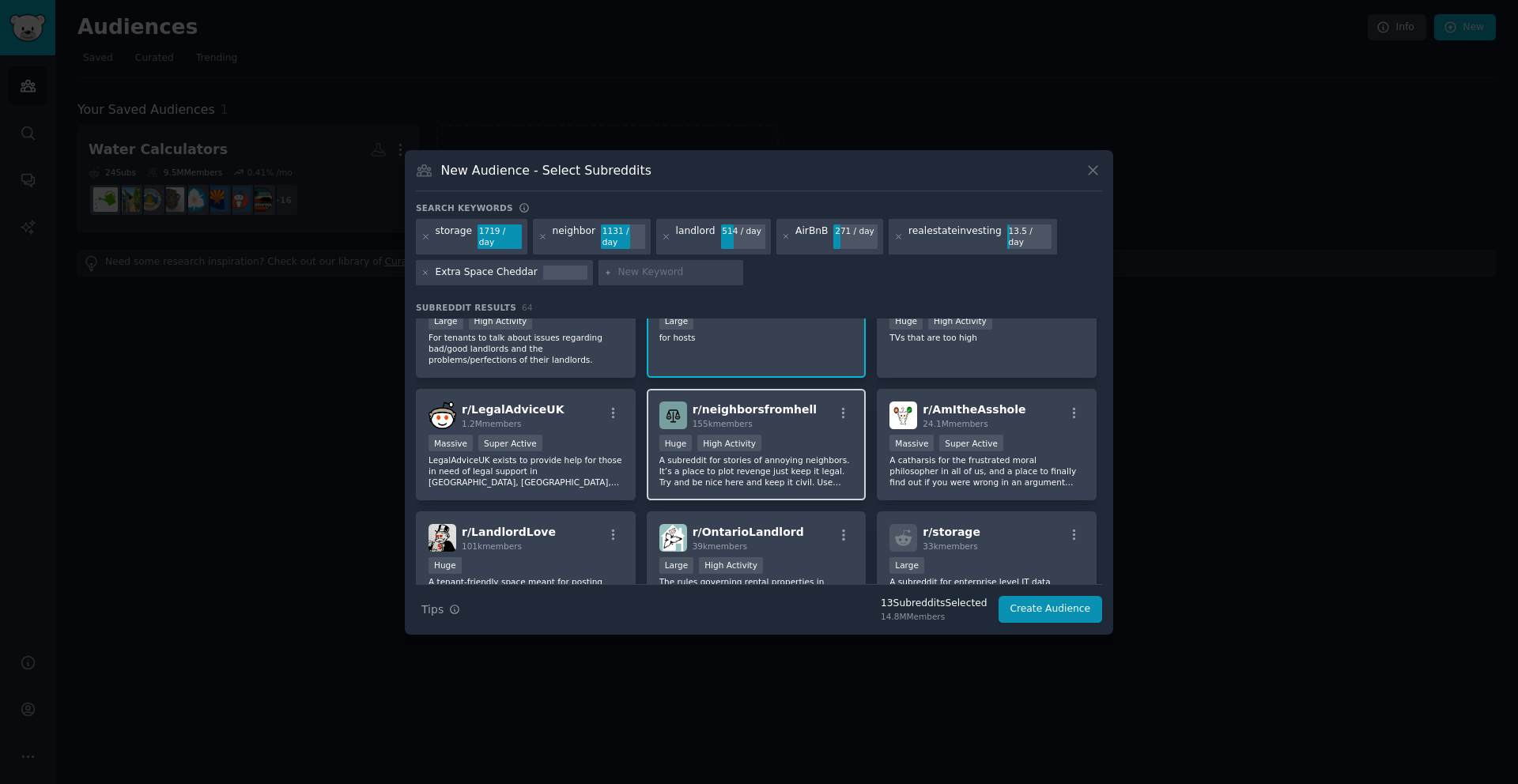
click at [768, 435] on div "Huge High Activity" at bounding box center [756, 445] width 195 height 20
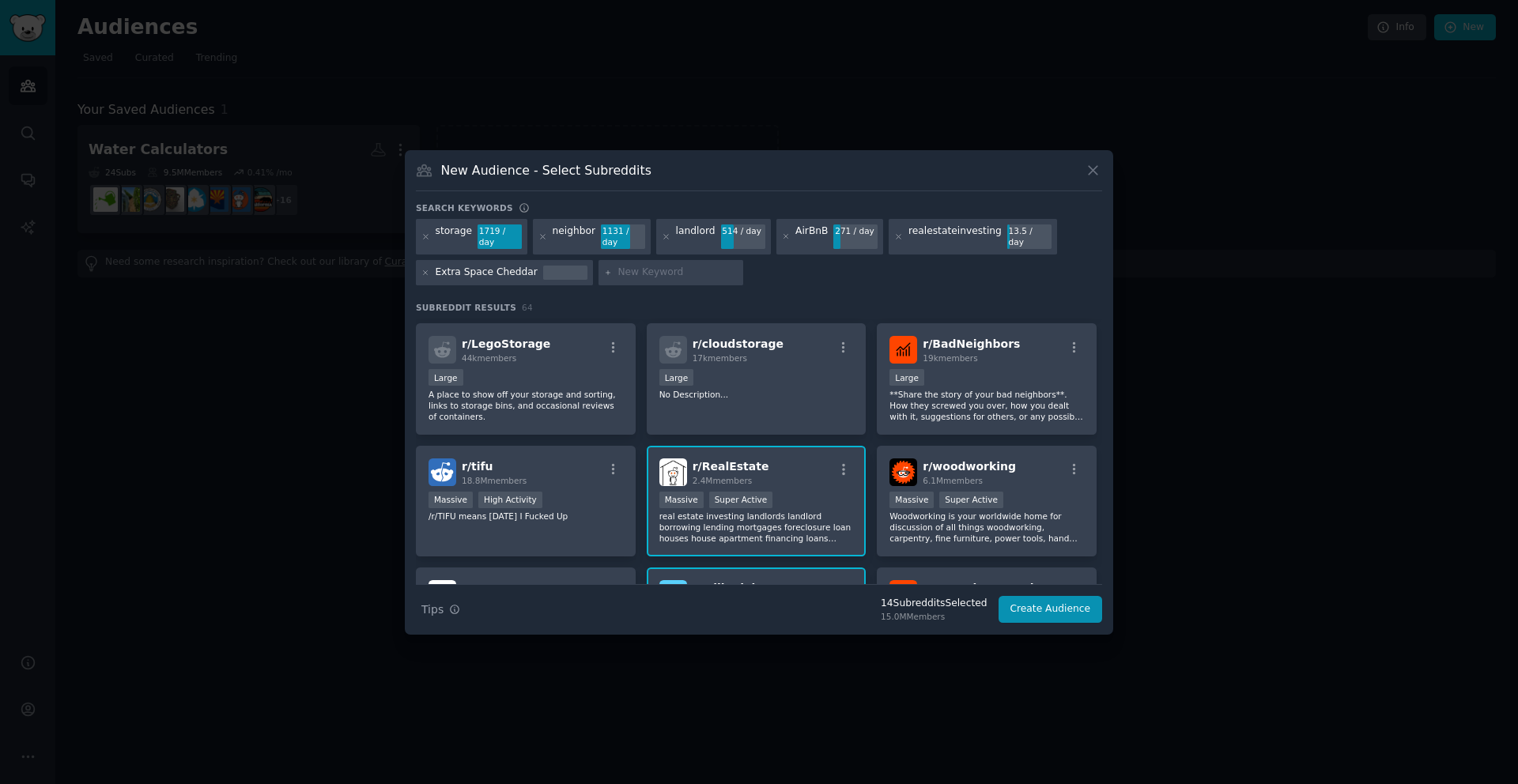
scroll to position [603, 0]
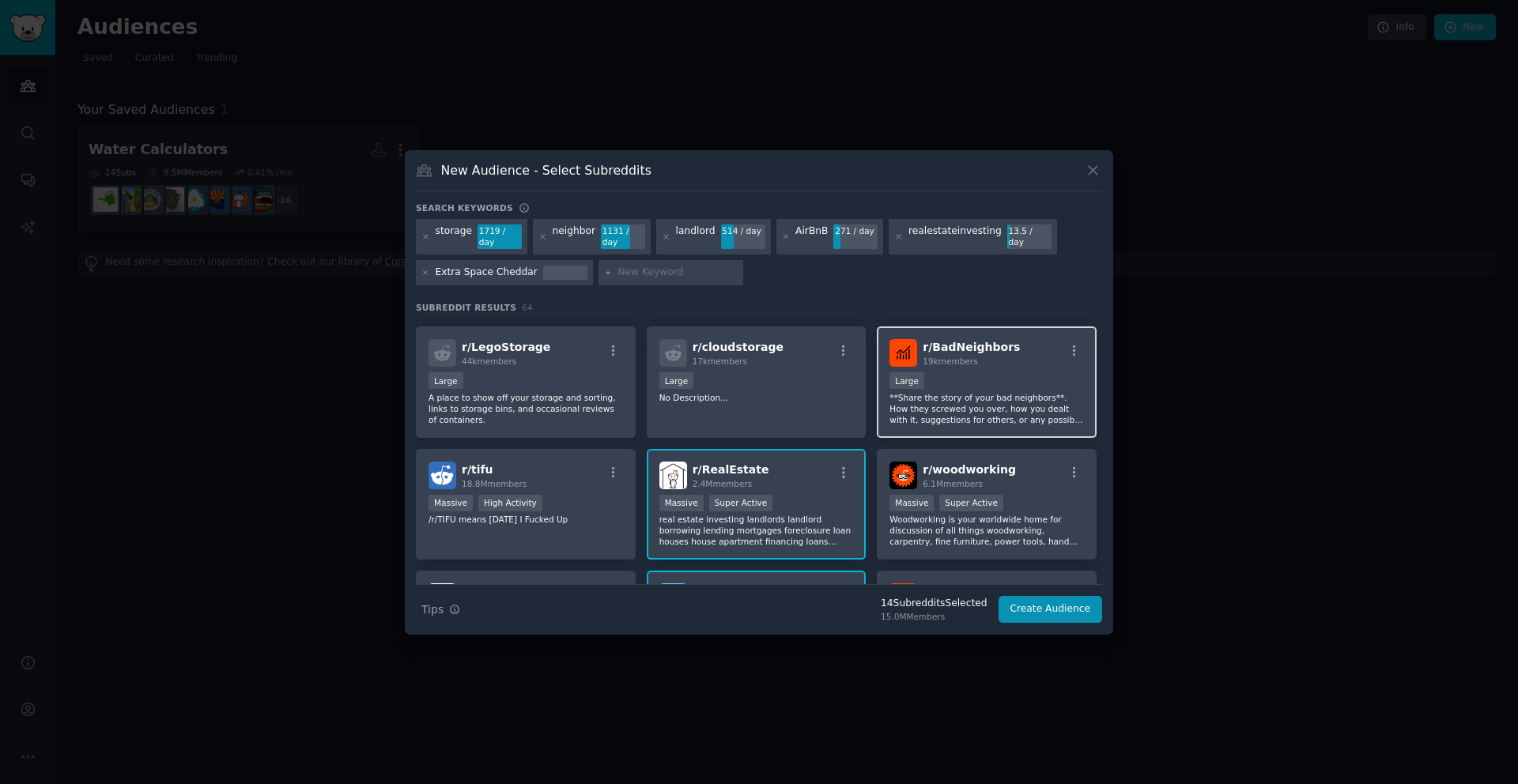
click at [1010, 381] on div "10,000 - 100,000 members Large" at bounding box center [987, 383] width 195 height 20
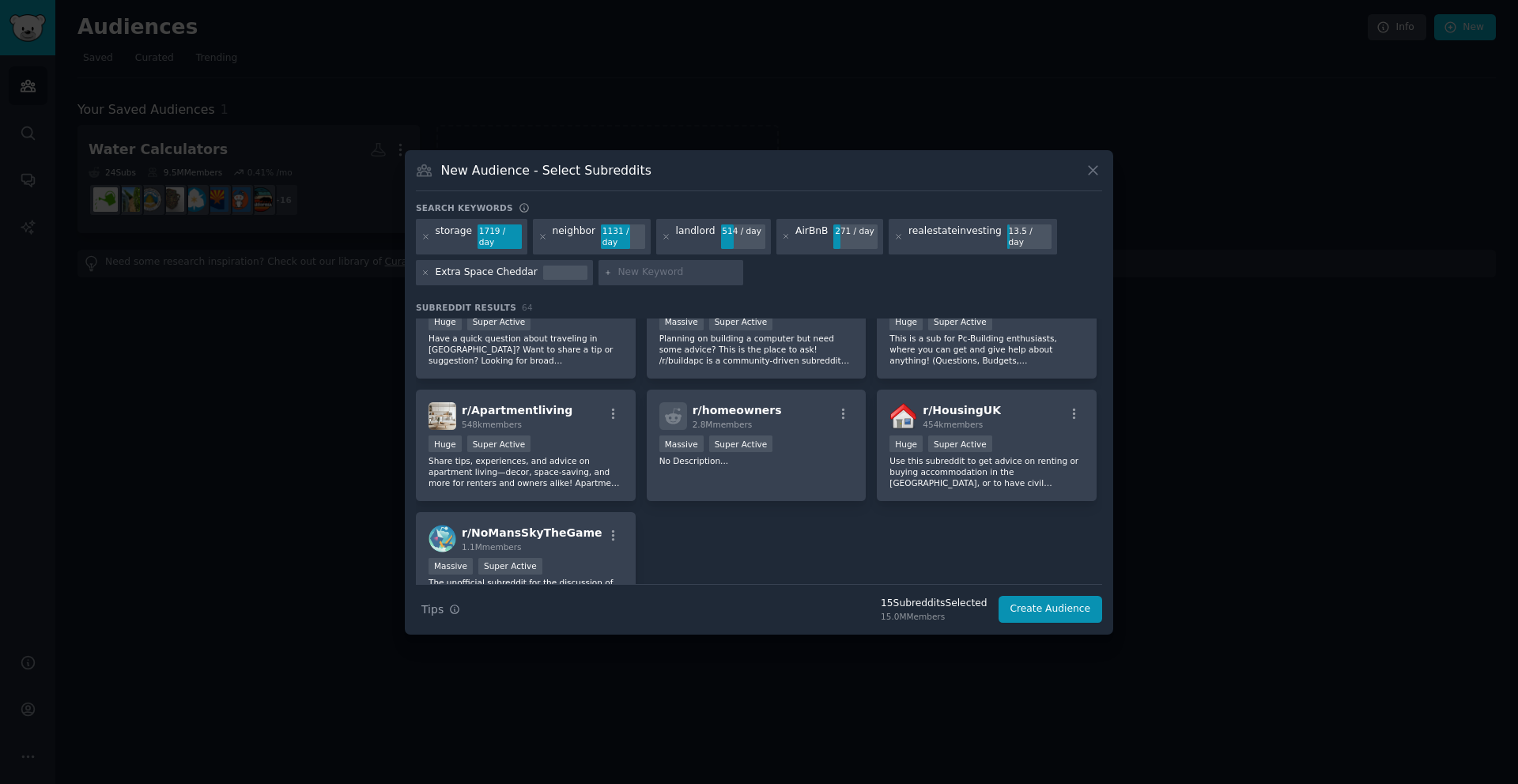
scroll to position [2363, 0]
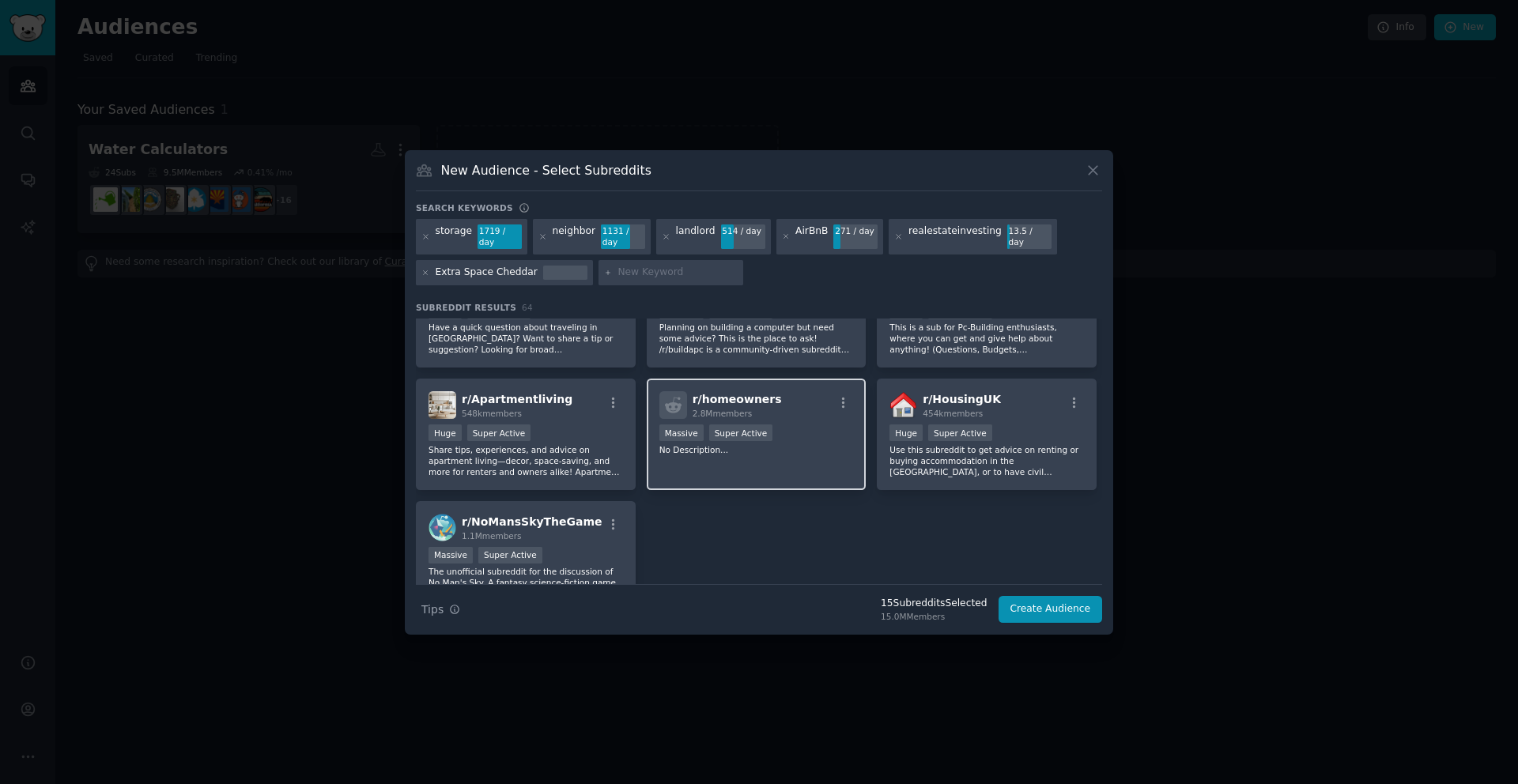
click at [798, 425] on div "Massive Super Active" at bounding box center [756, 435] width 195 height 20
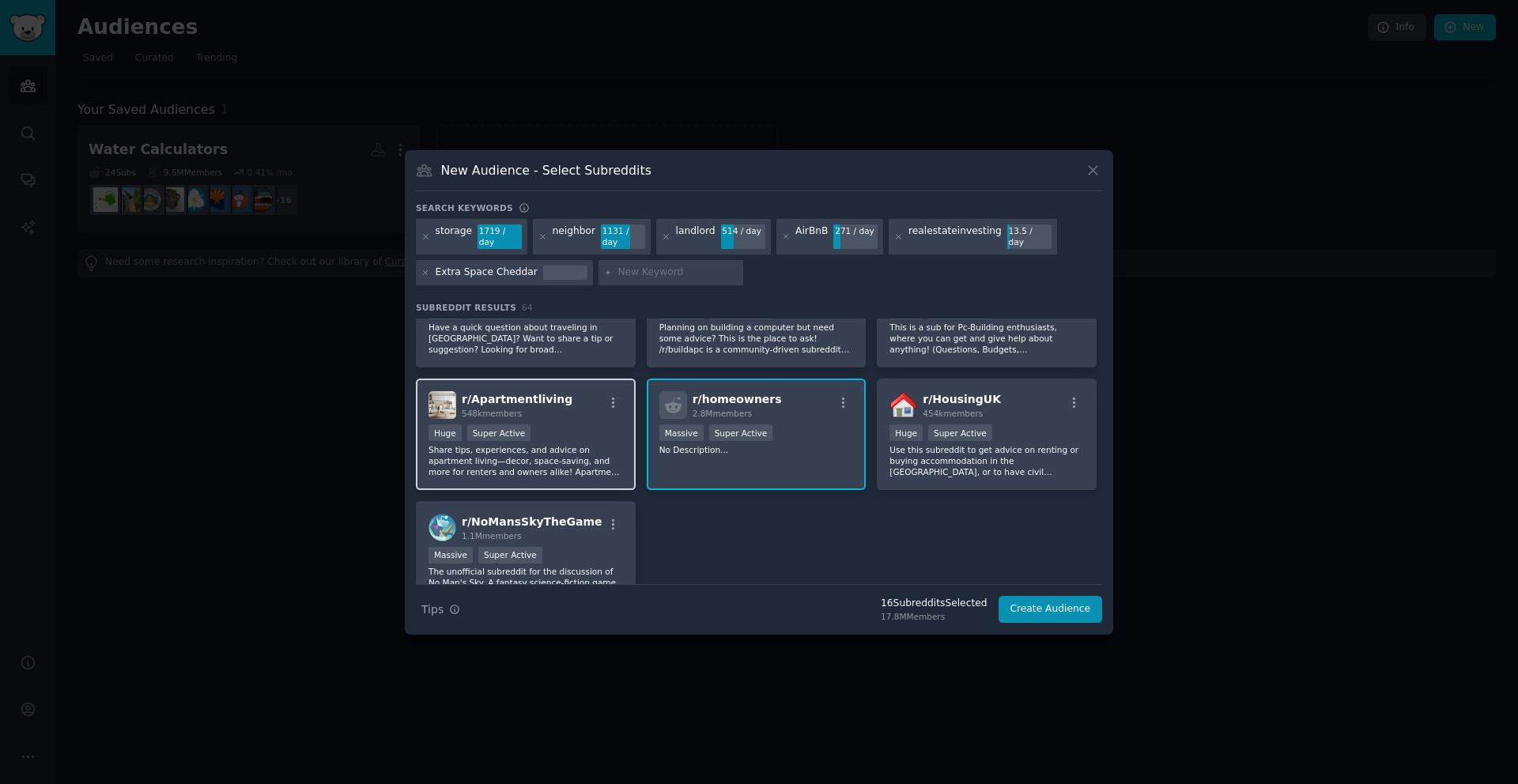
click at [594, 435] on div "Huge Super Active" at bounding box center [526, 435] width 195 height 20
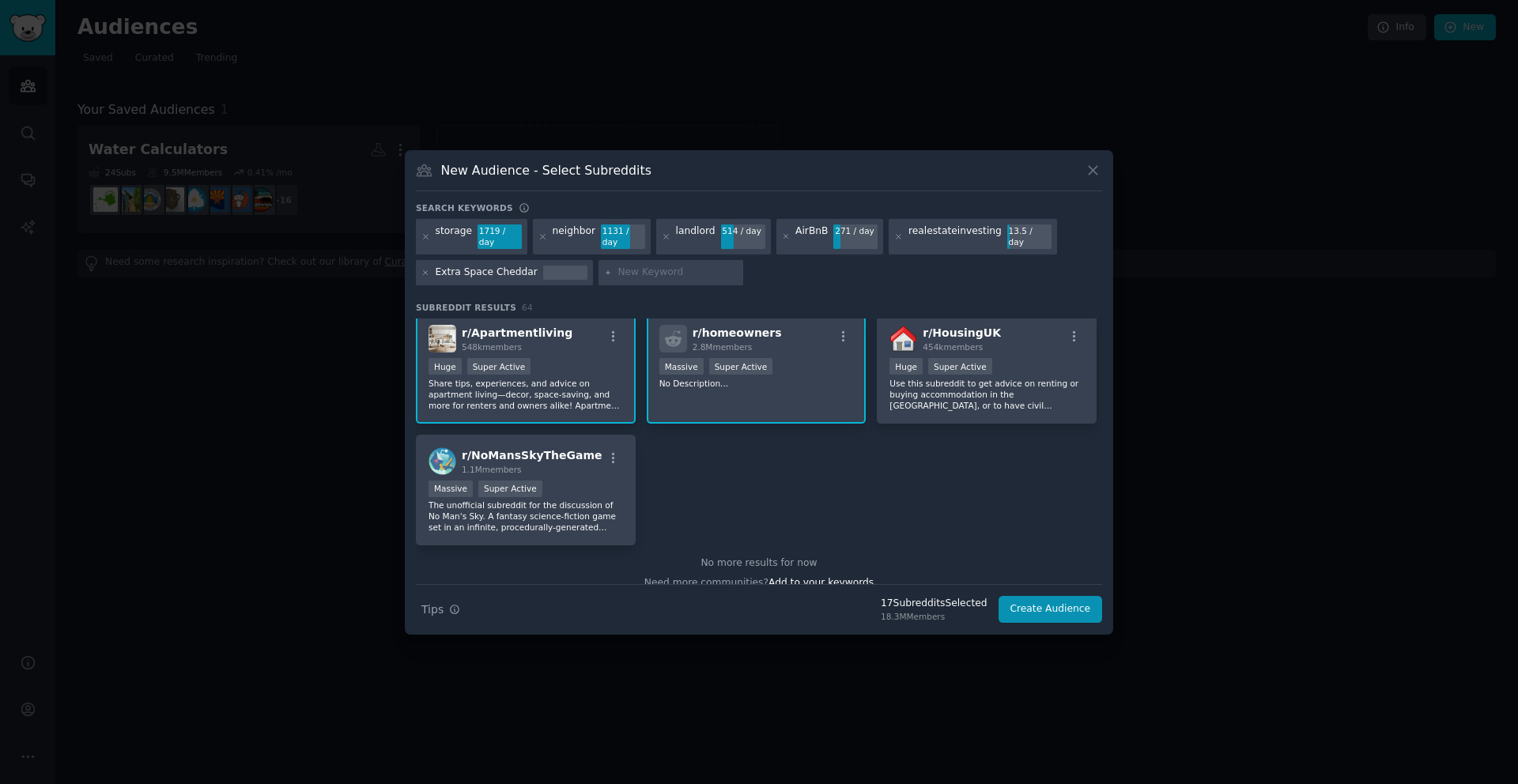
scroll to position [2446, 0]
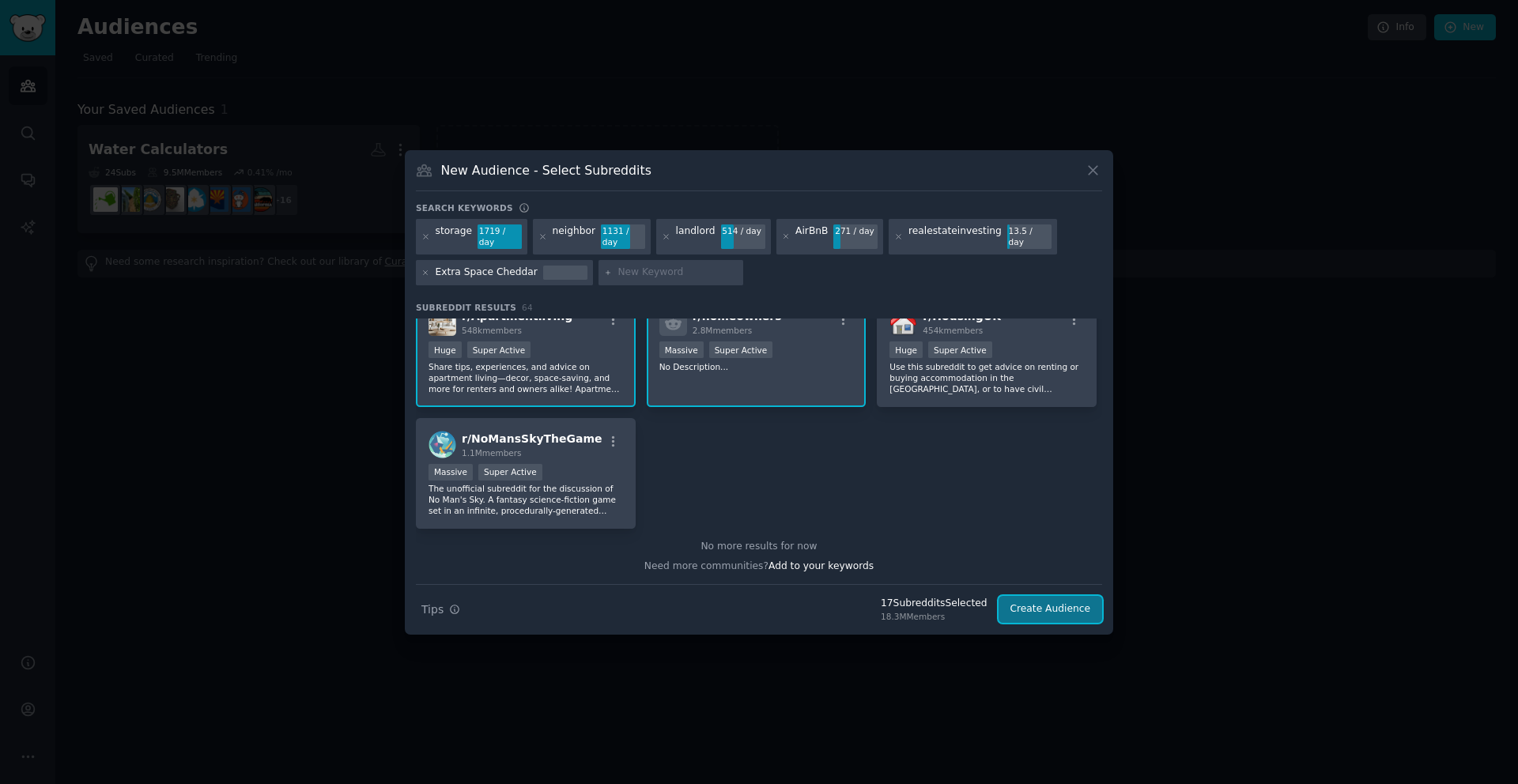
click at [1044, 604] on button "Create Audience" at bounding box center [1050, 609] width 104 height 27
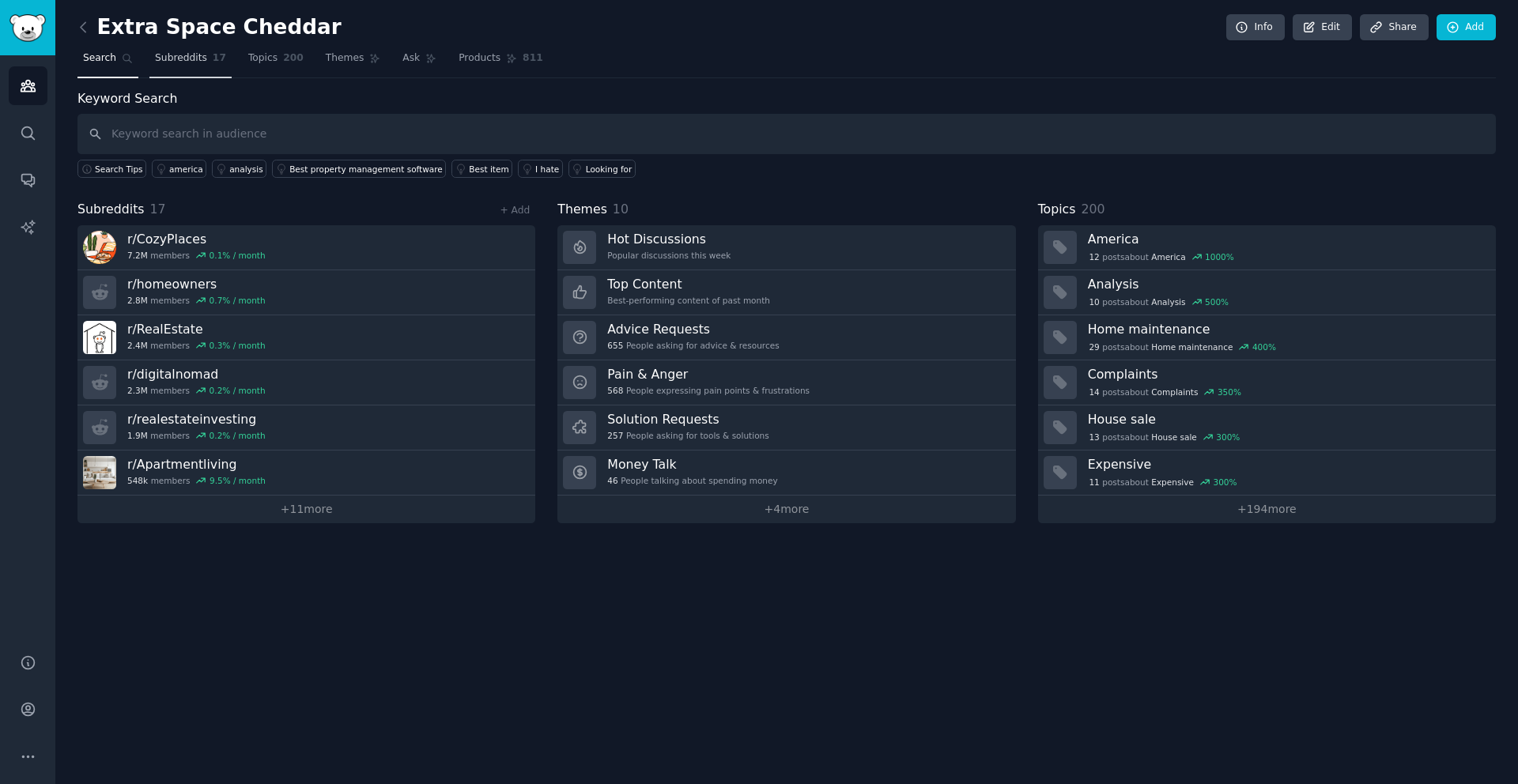
click at [194, 60] on span "Subreddits" at bounding box center [181, 58] width 52 height 14
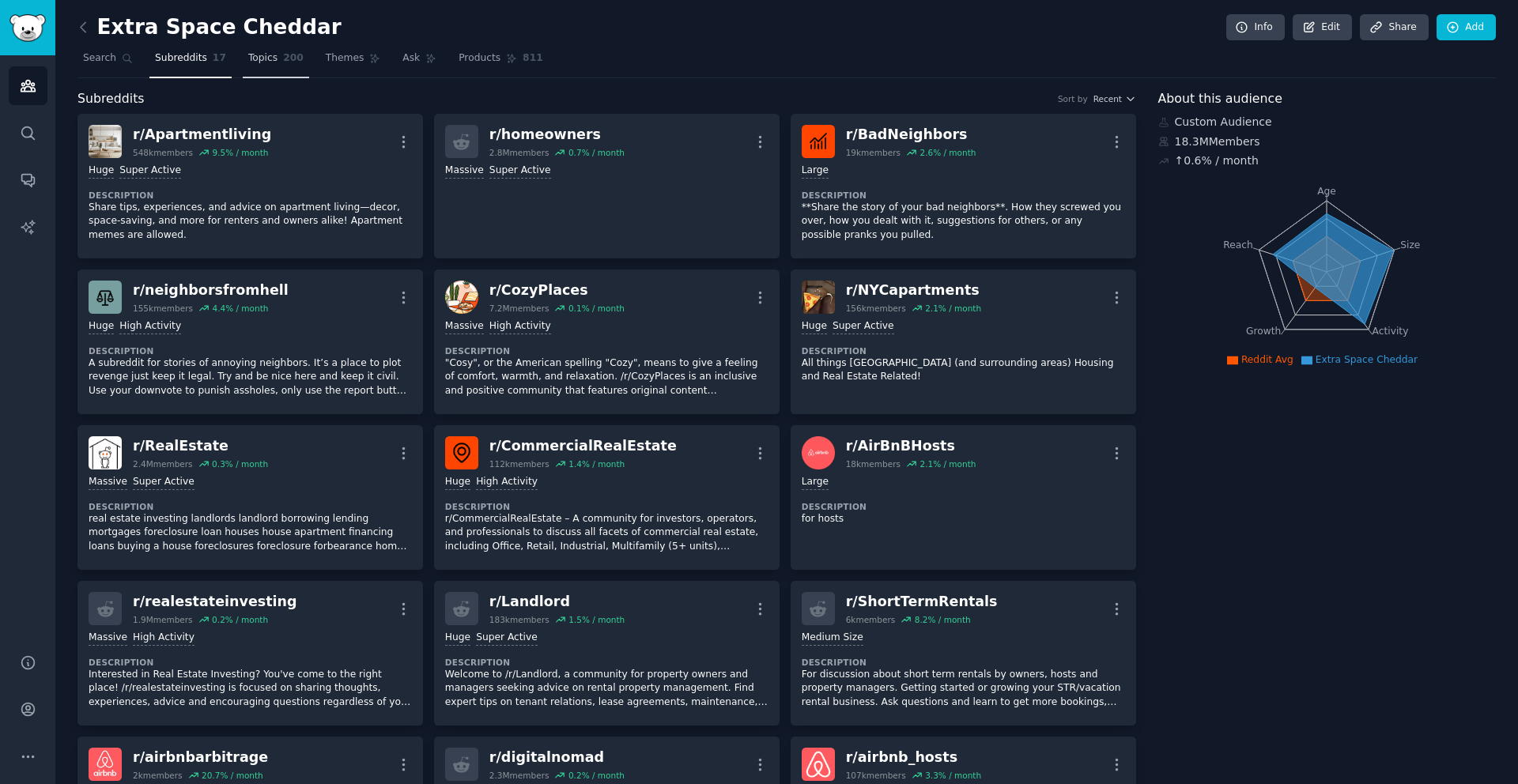
click at [266, 65] on span "Topics" at bounding box center [263, 58] width 29 height 14
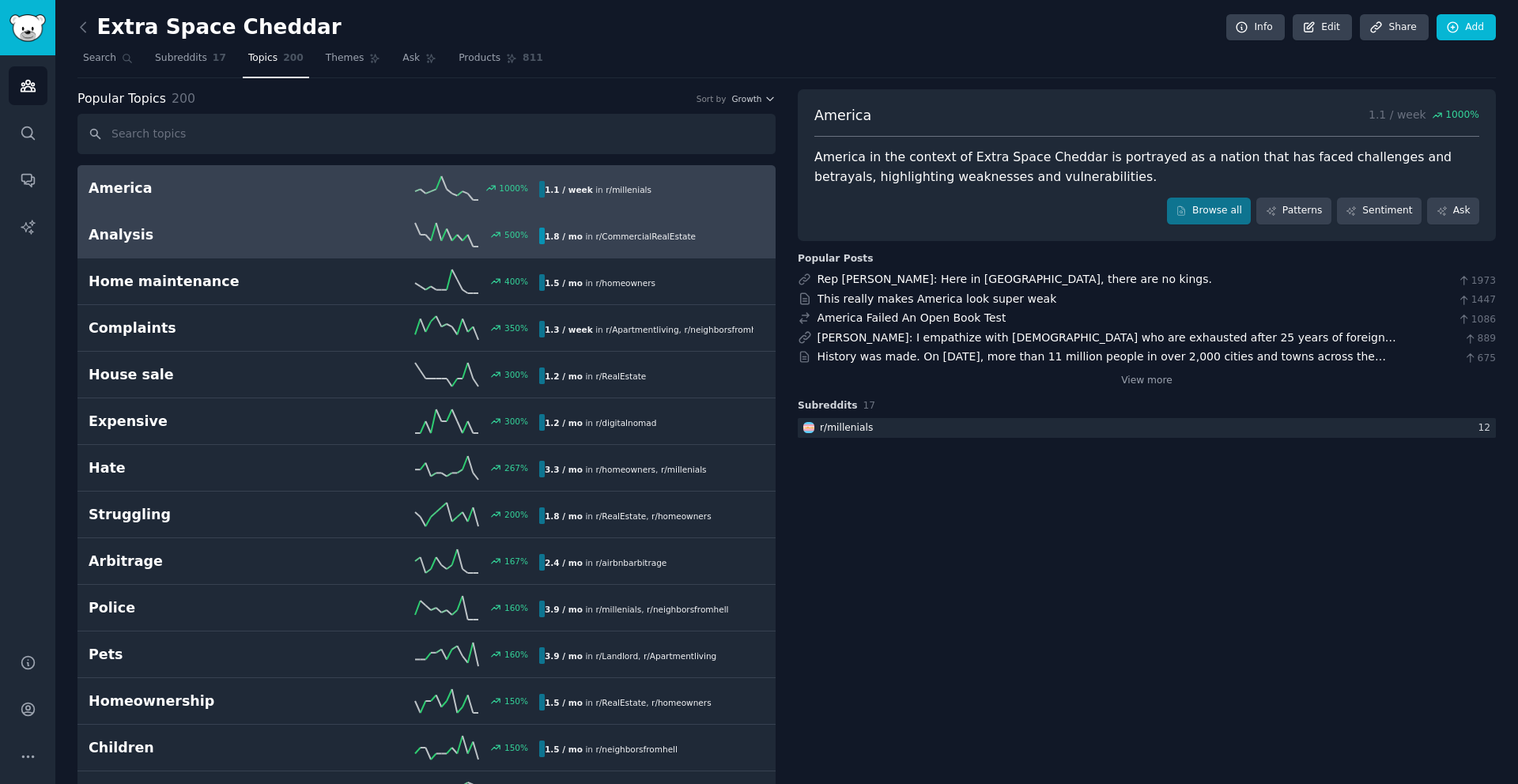
click at [204, 238] on h2 "Analysis" at bounding box center [201, 235] width 225 height 20
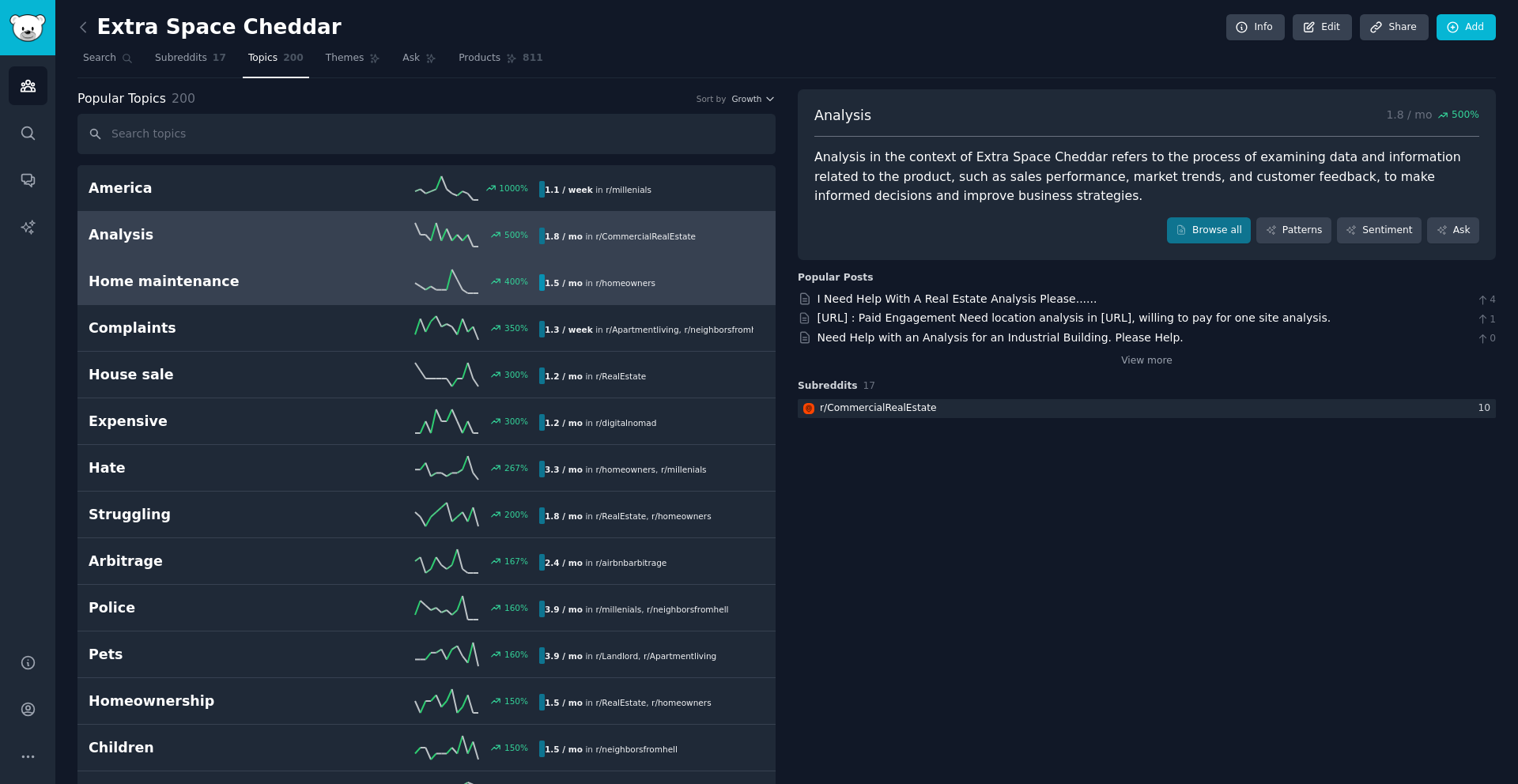
click at [180, 283] on h2 "Home maintenance" at bounding box center [201, 282] width 225 height 20
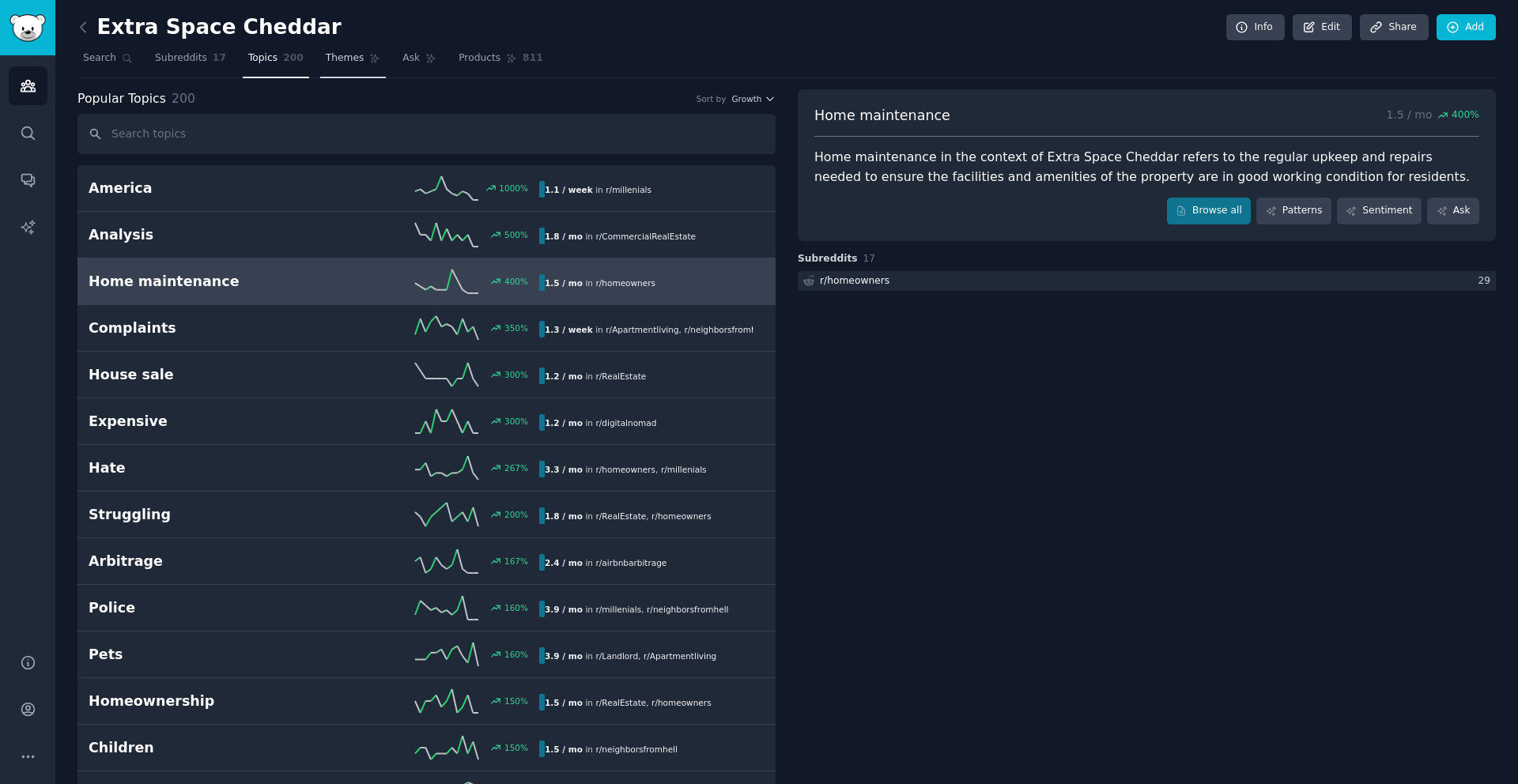
click at [340, 60] on span "Themes" at bounding box center [345, 58] width 39 height 14
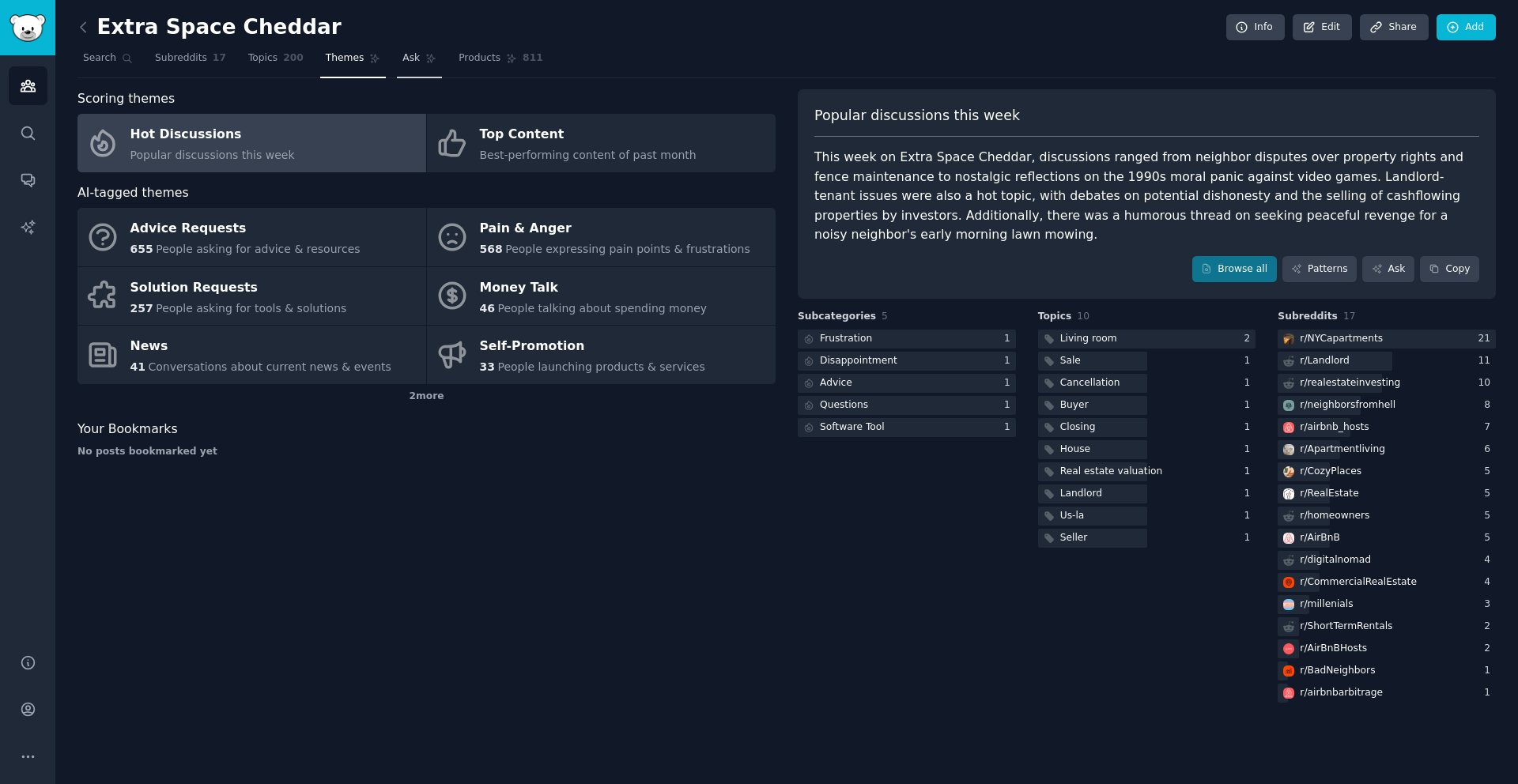
click at [406, 57] on span "Ask" at bounding box center [411, 58] width 18 height 14
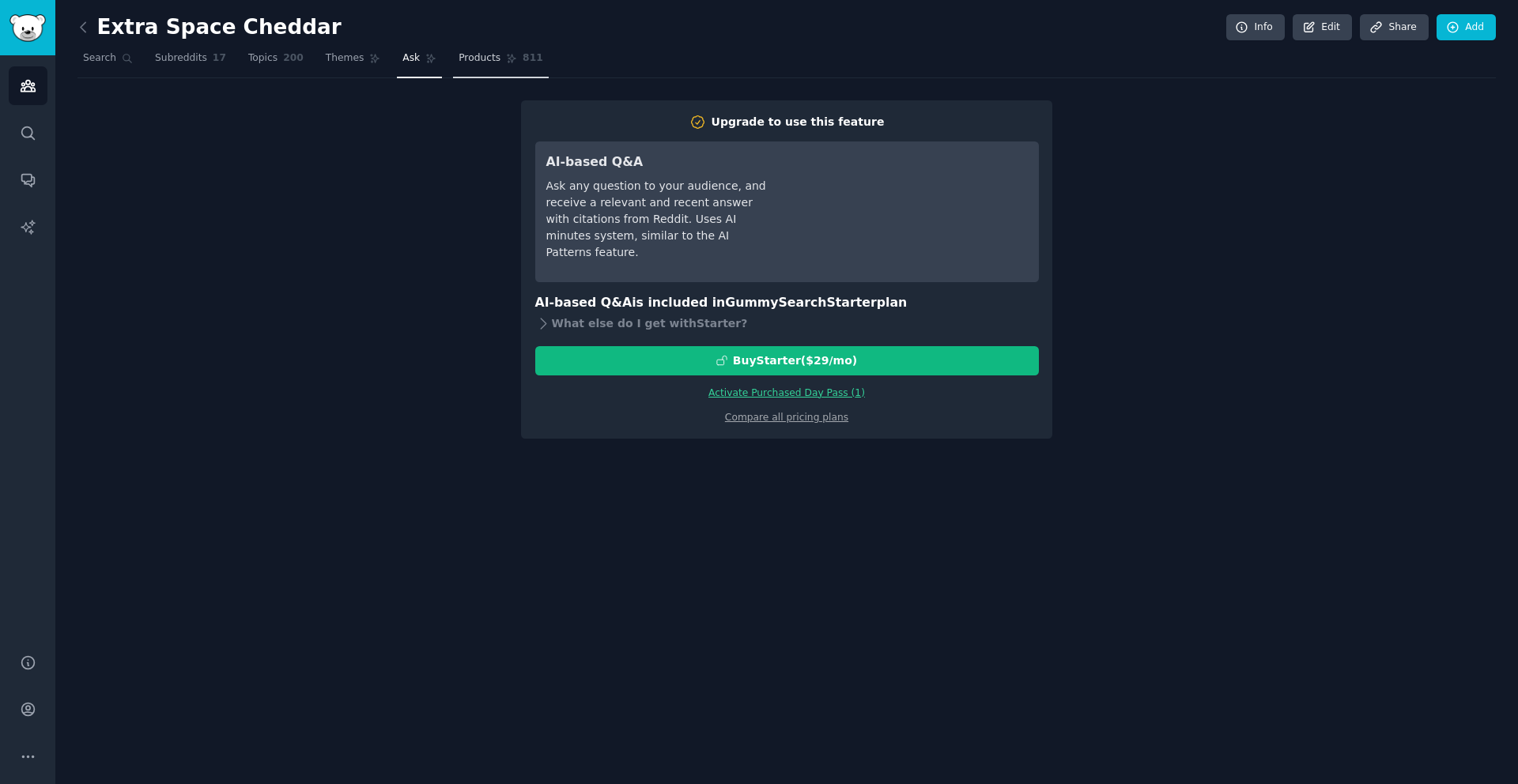
click at [458, 58] on span "Products" at bounding box center [479, 58] width 42 height 14
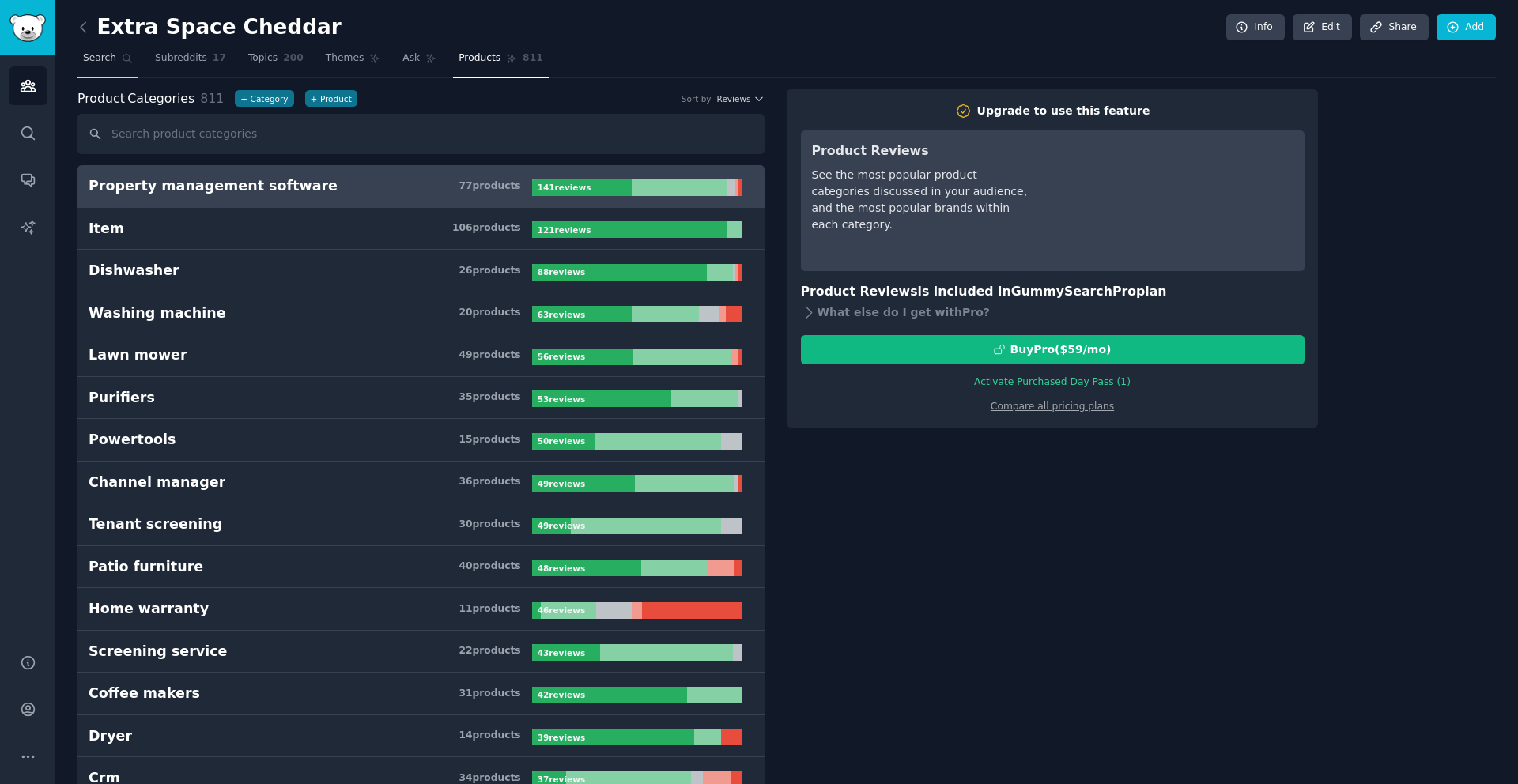
click at [102, 60] on span "Search" at bounding box center [100, 58] width 34 height 14
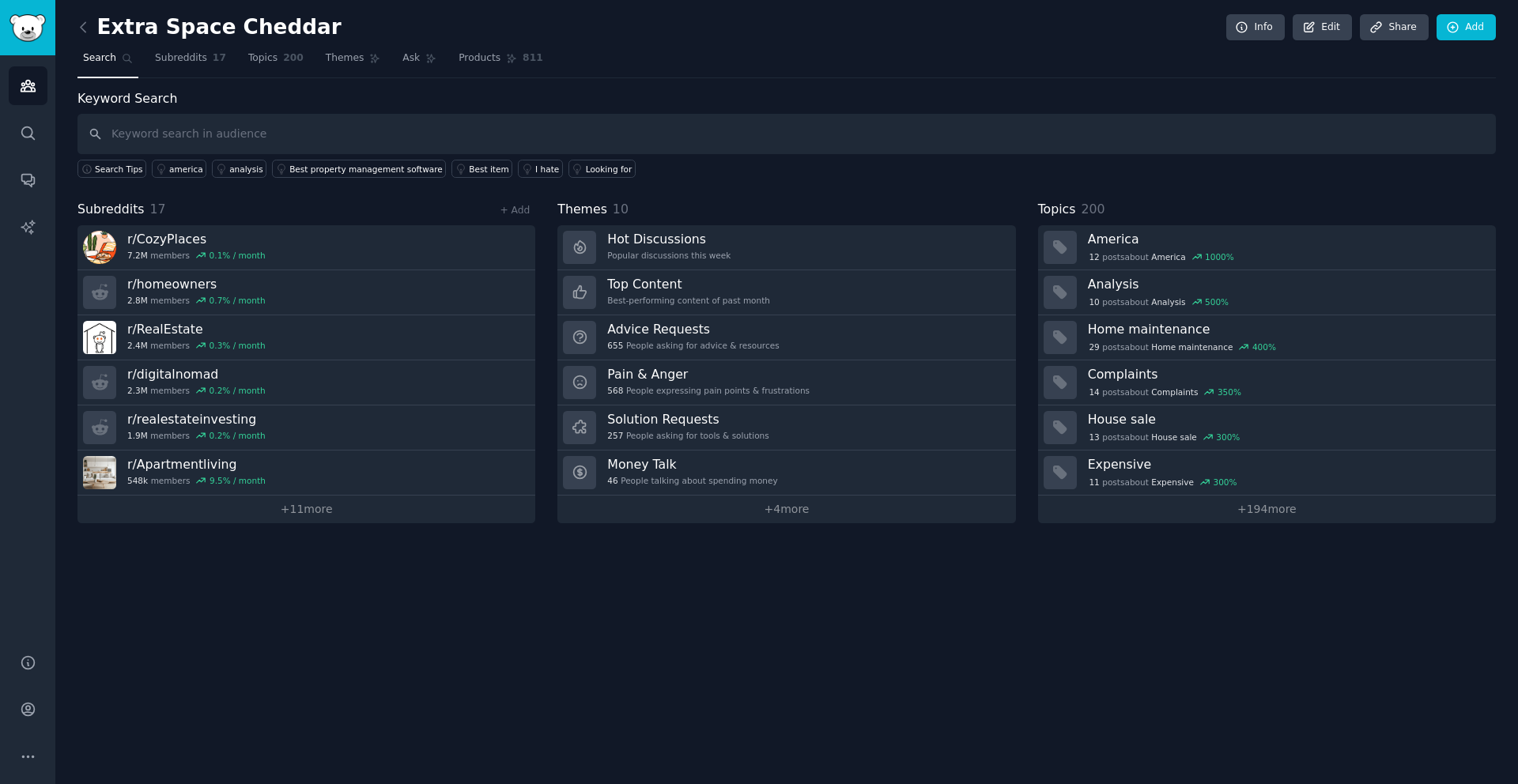
click at [149, 134] on input "text" at bounding box center [787, 134] width 1419 height 40
